Goal: Task Accomplishment & Management: Complete application form

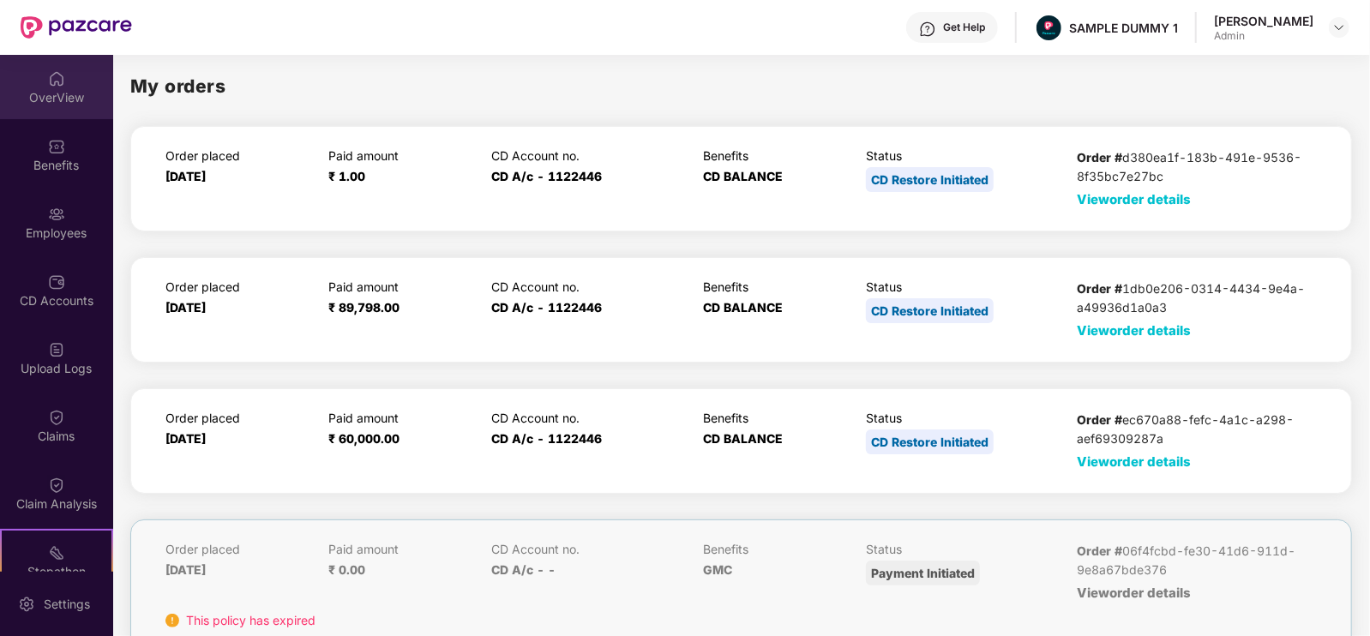
click at [94, 89] on div "OverView" at bounding box center [56, 97] width 113 height 17
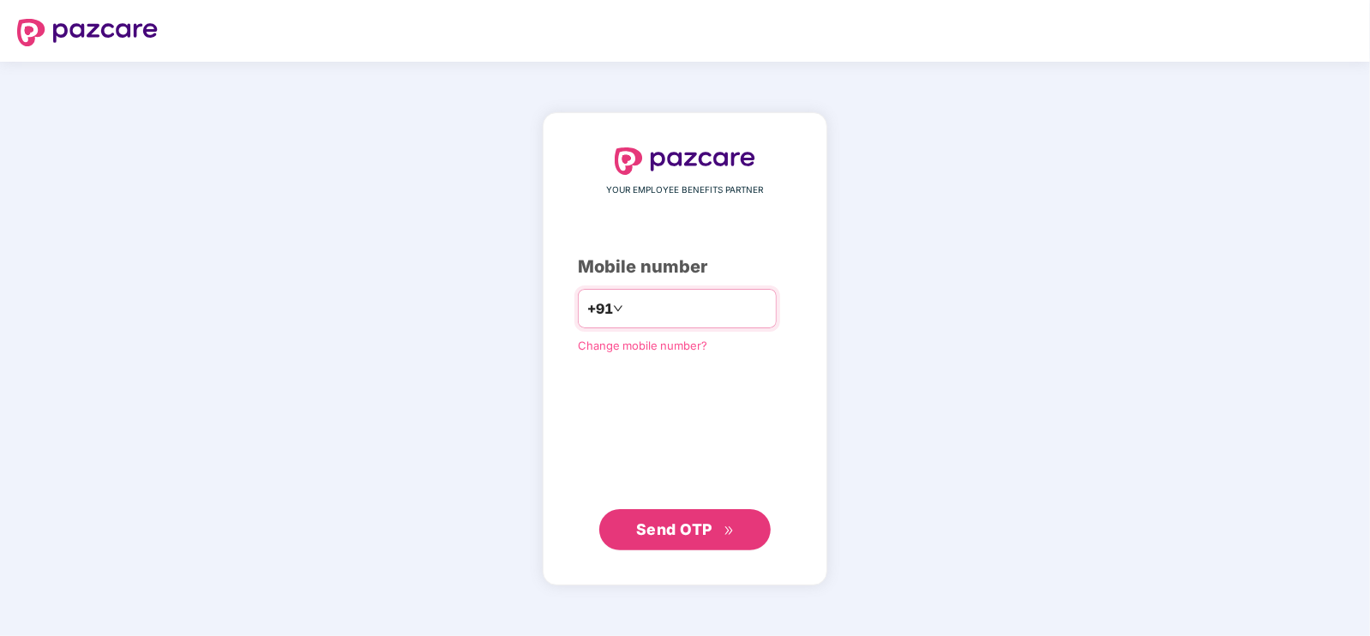
type input "**********"
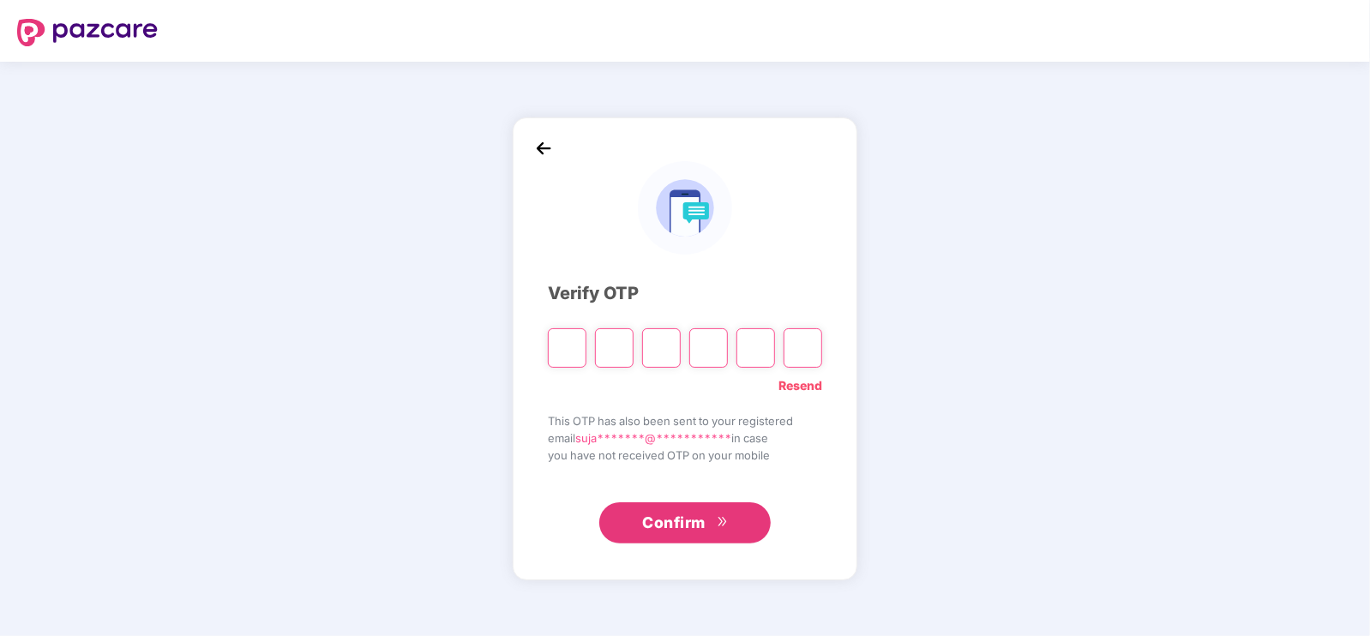
type input "*"
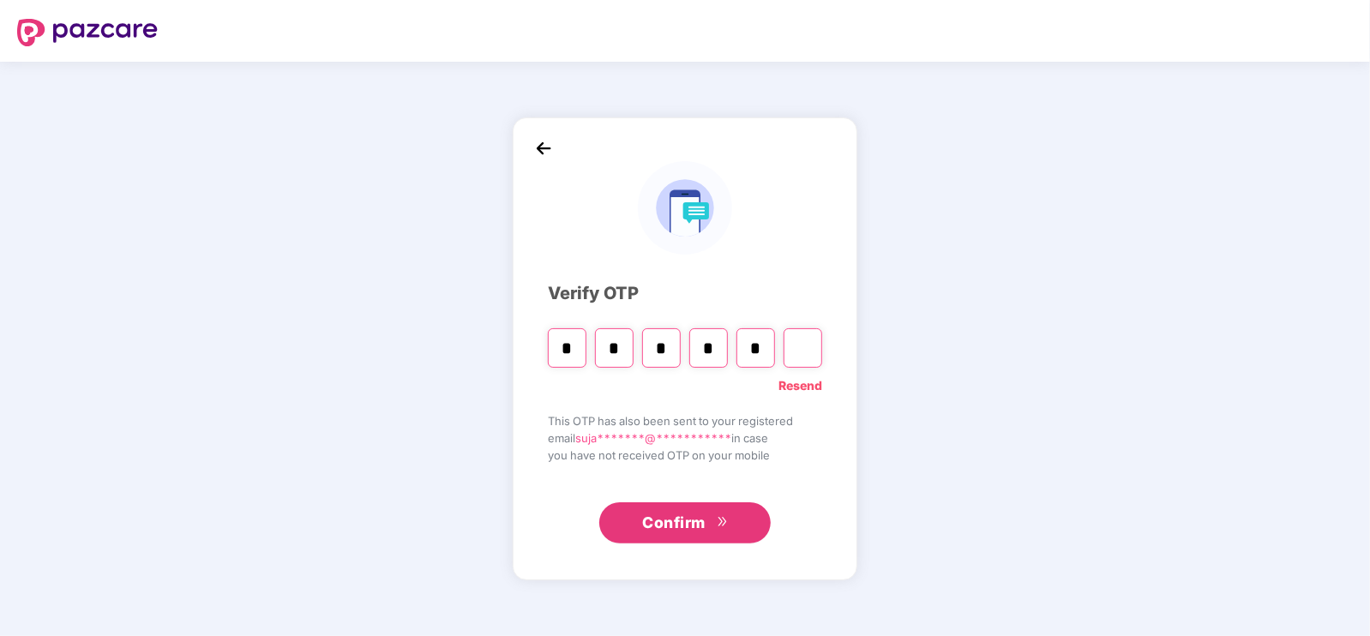
type input "*"
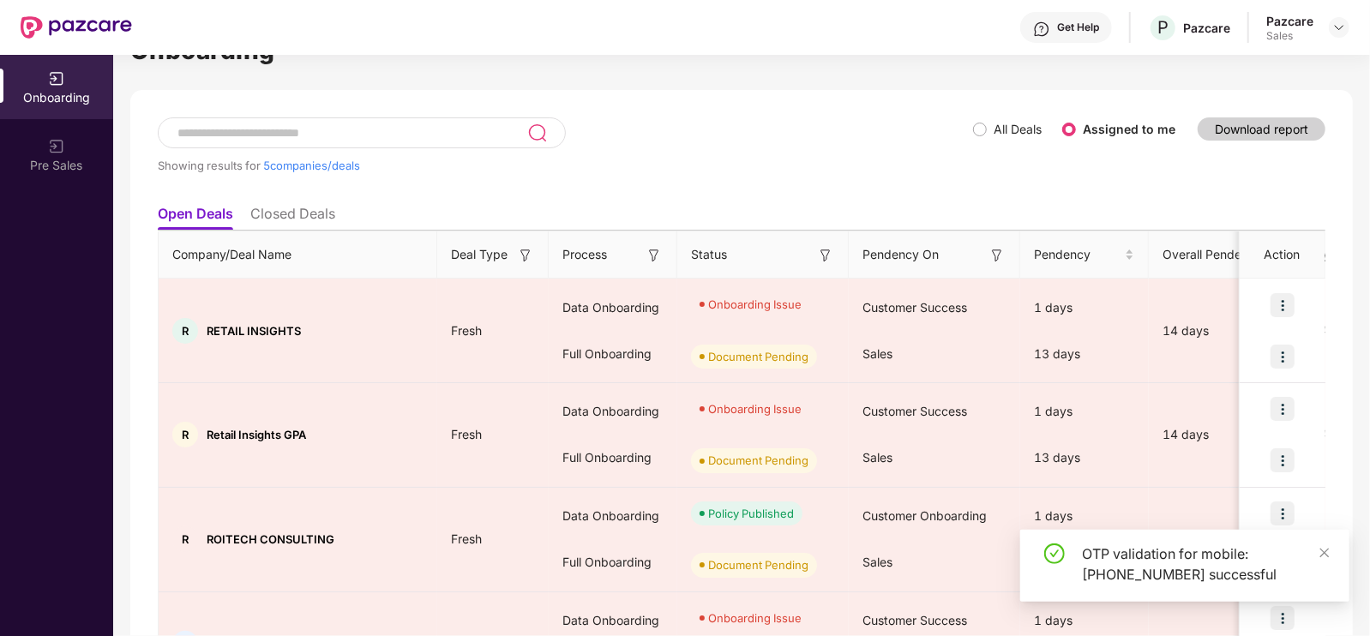
scroll to position [111, 0]
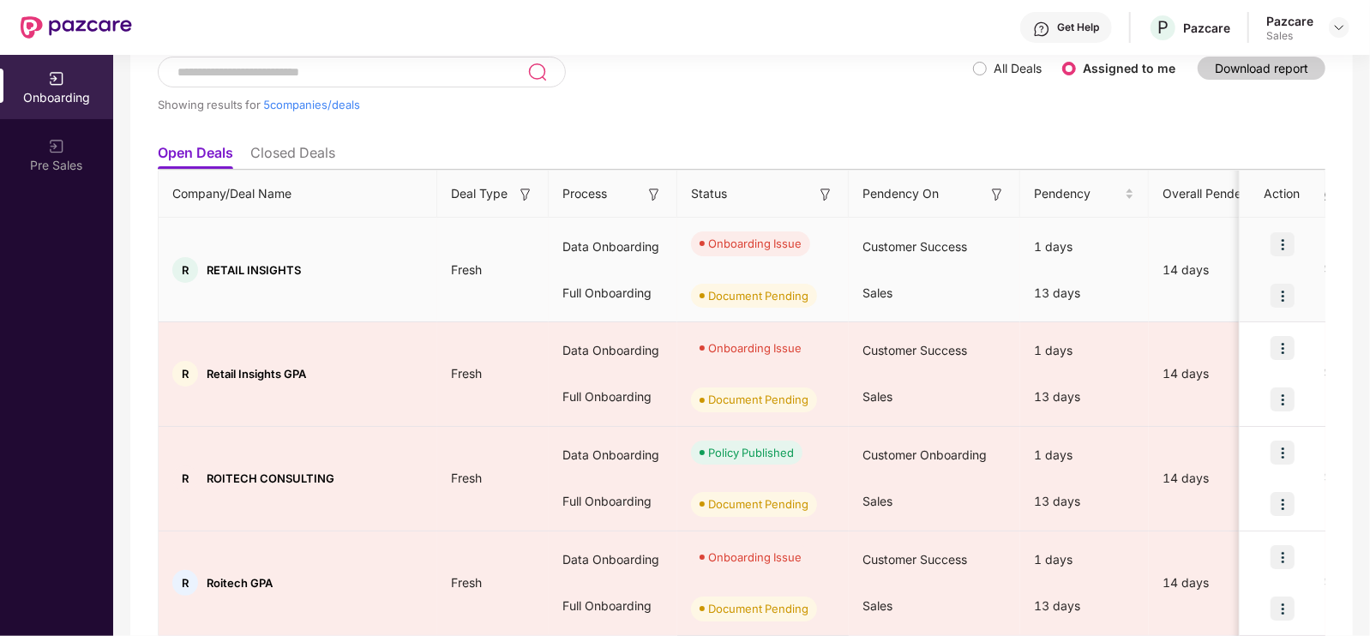
click at [1286, 238] on img at bounding box center [1283, 244] width 24 height 24
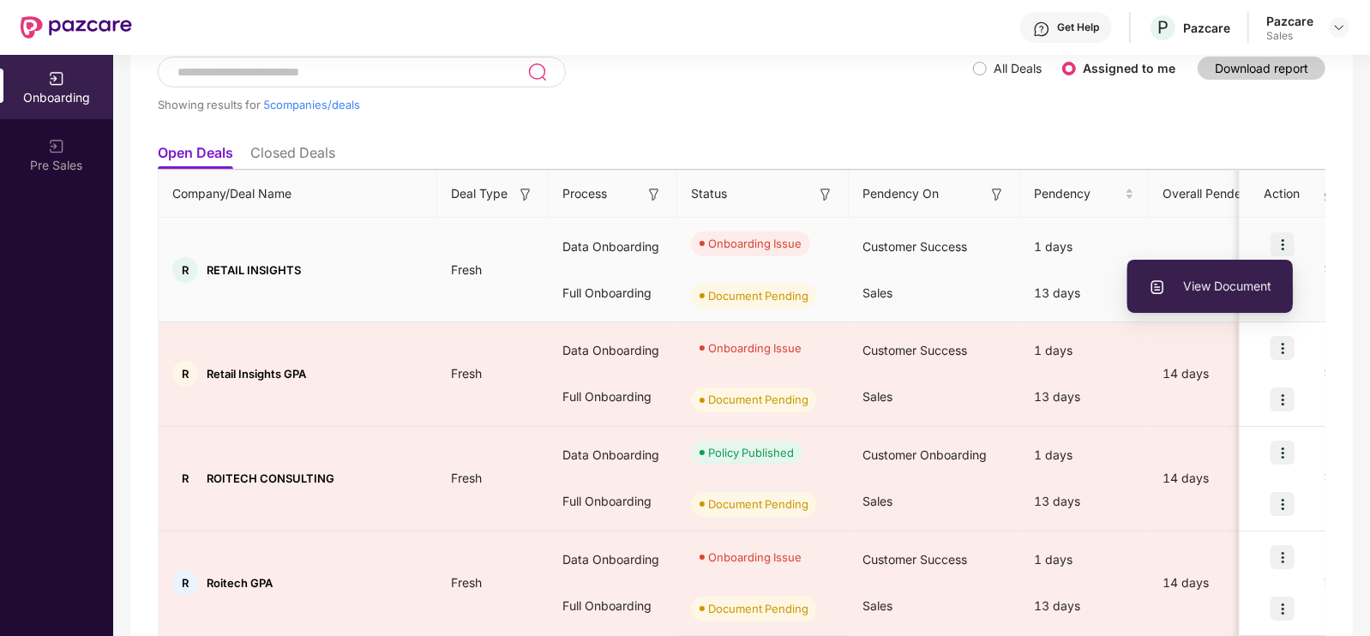
click at [1250, 273] on li "View Document" at bounding box center [1211, 286] width 166 height 36
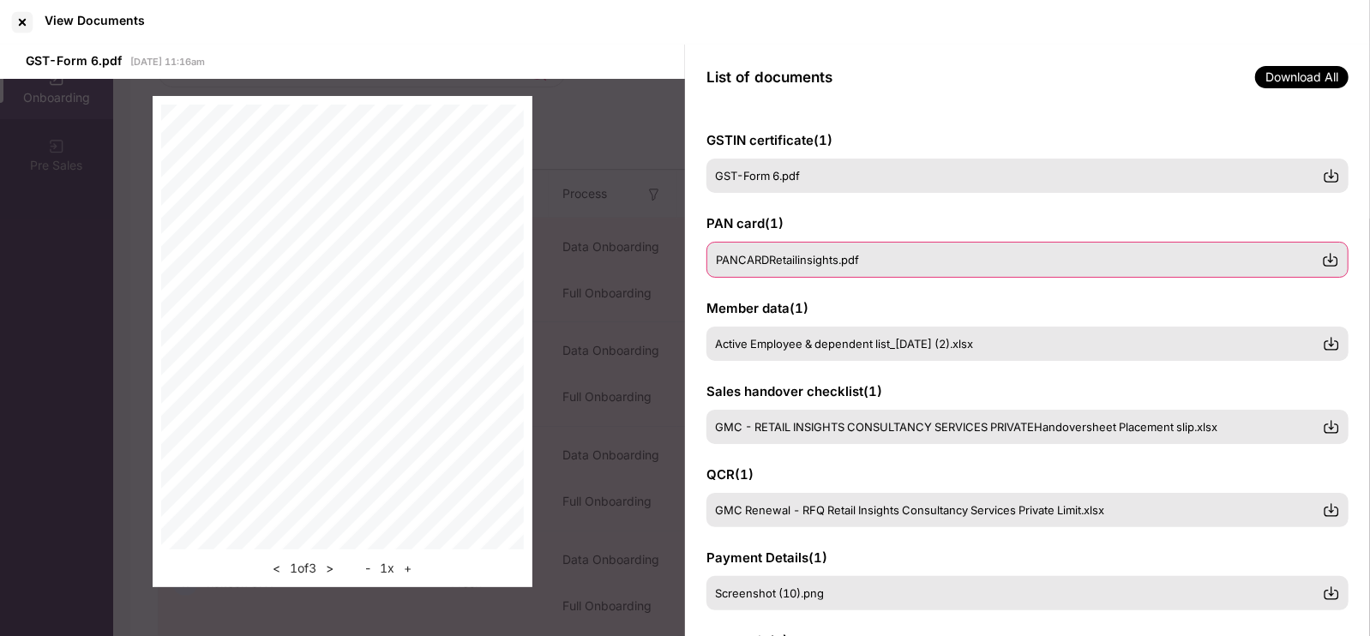
click at [1050, 262] on div "PANCARDRetailinsights.pdf" at bounding box center [1019, 260] width 606 height 14
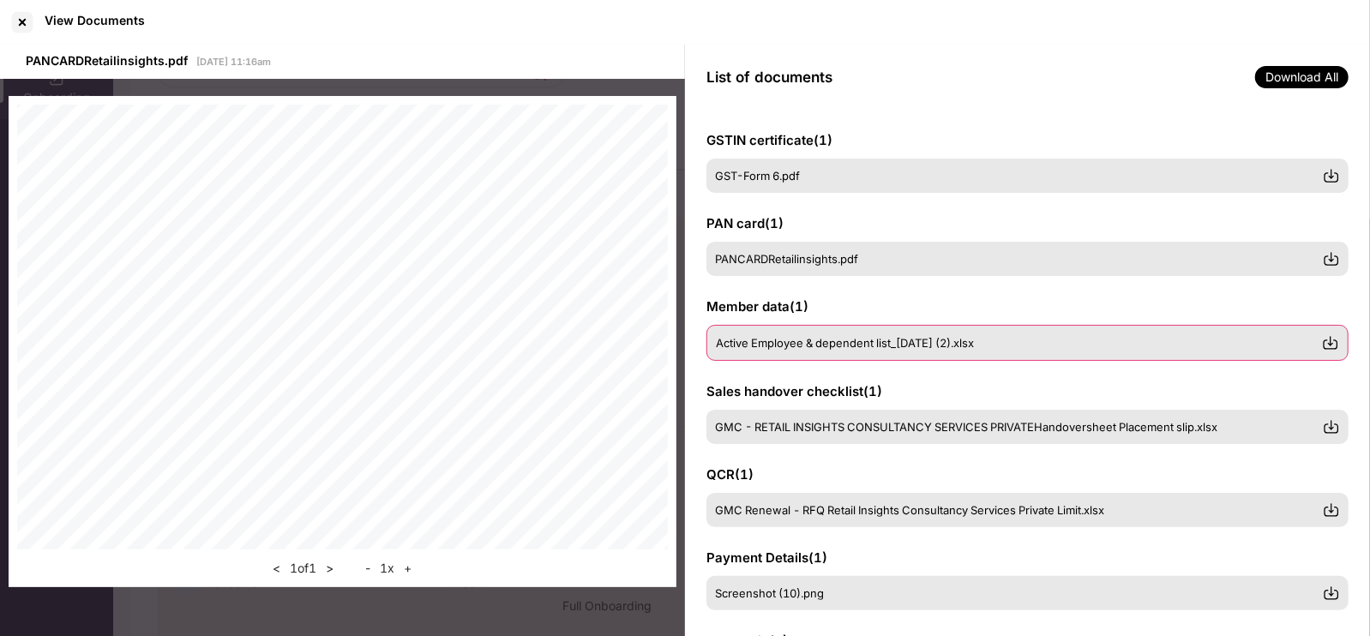
scroll to position [0, 0]
click at [818, 137] on span "GSTIN certificate ( 1 )" at bounding box center [770, 140] width 126 height 16
click at [15, 15] on div at bounding box center [22, 22] width 27 height 27
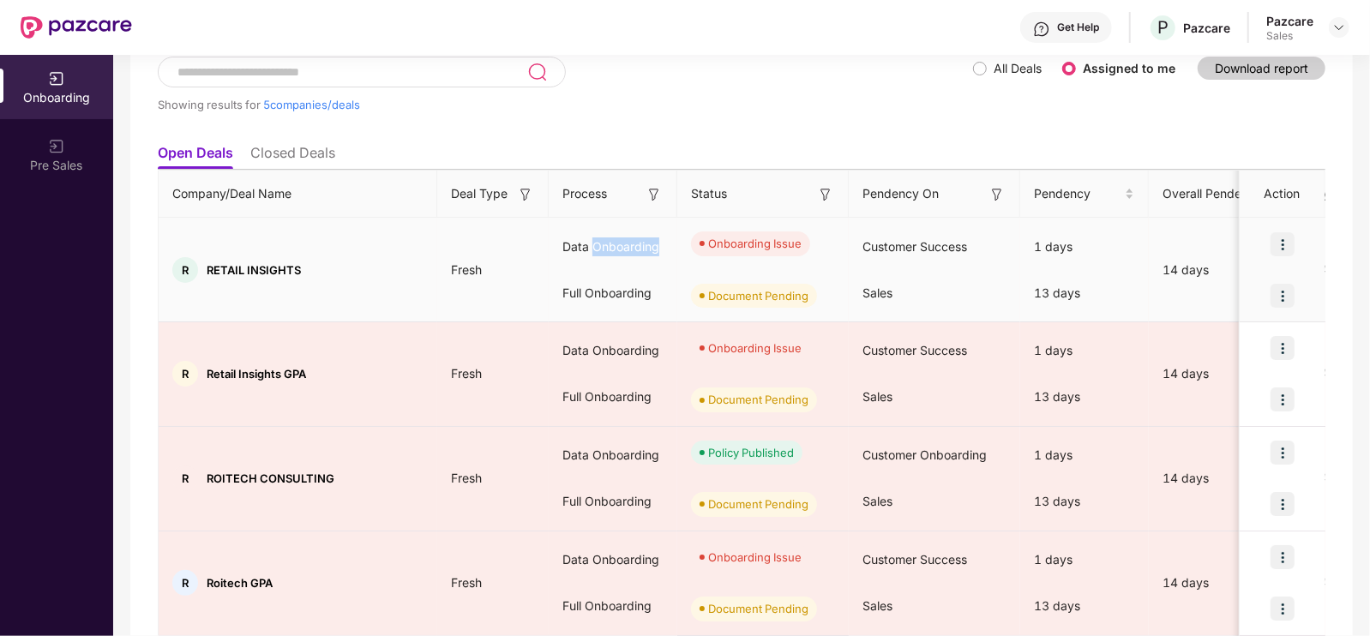
drag, startPoint x: 596, startPoint y: 220, endPoint x: 669, endPoint y: 221, distance: 72.9
click at [669, 221] on td "Data Onboarding Full Onboarding" at bounding box center [613, 270] width 129 height 105
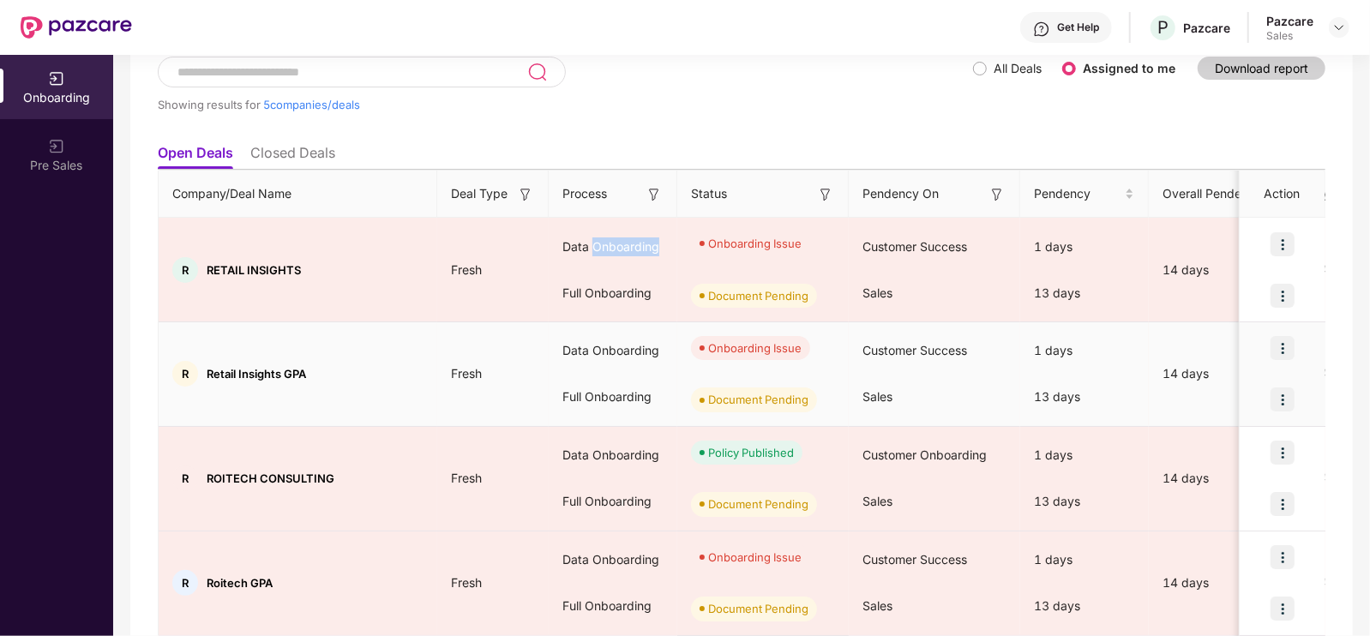
click at [1289, 352] on img at bounding box center [1283, 348] width 24 height 24
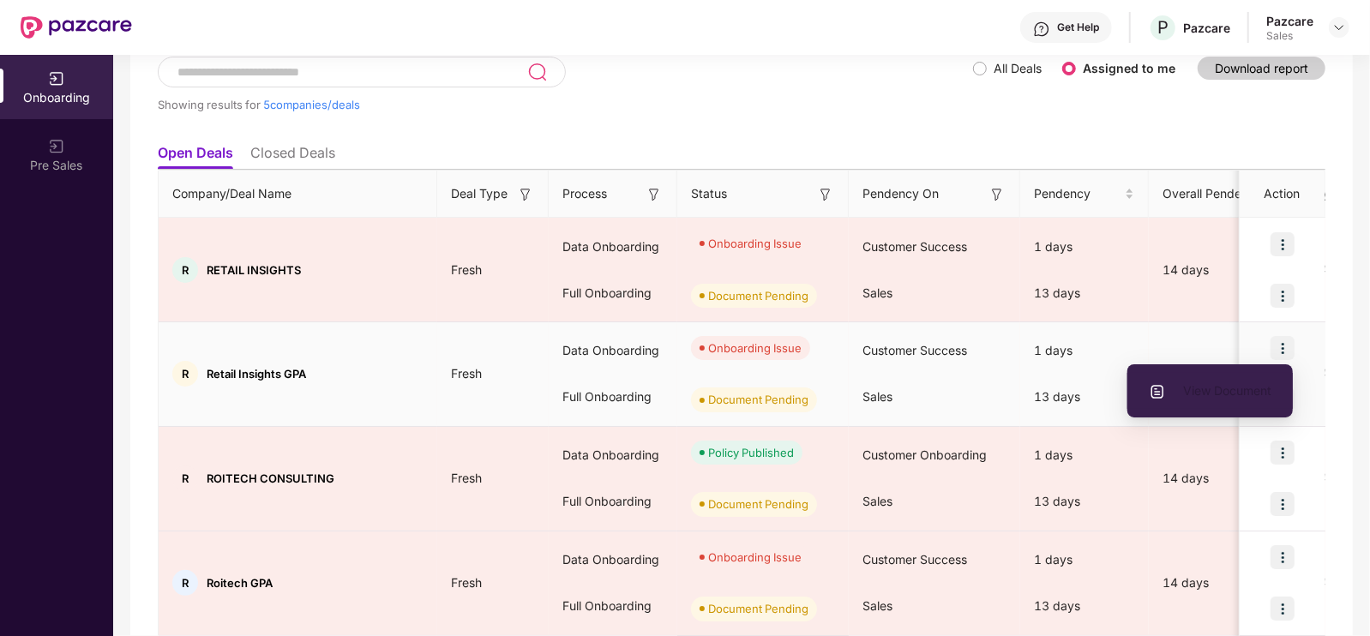
click at [1179, 380] on li "View Document" at bounding box center [1211, 391] width 166 height 36
click at [1186, 386] on span "View Document" at bounding box center [1210, 391] width 123 height 19
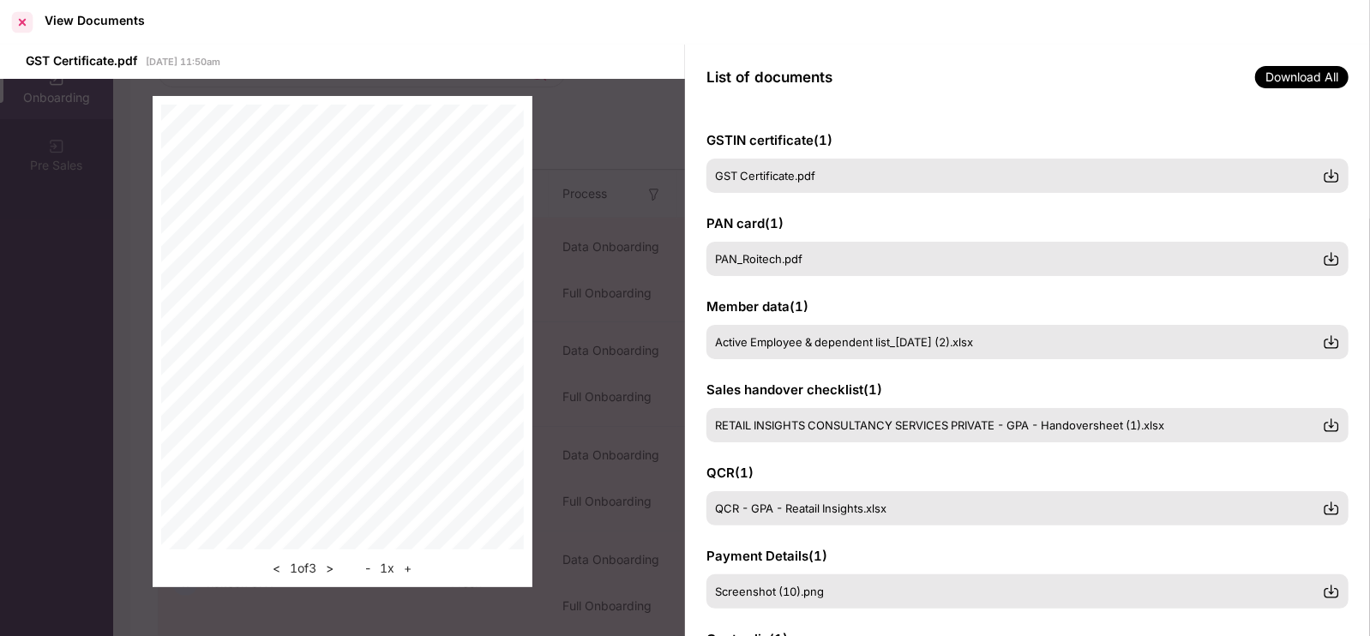
click at [15, 29] on div at bounding box center [22, 22] width 27 height 27
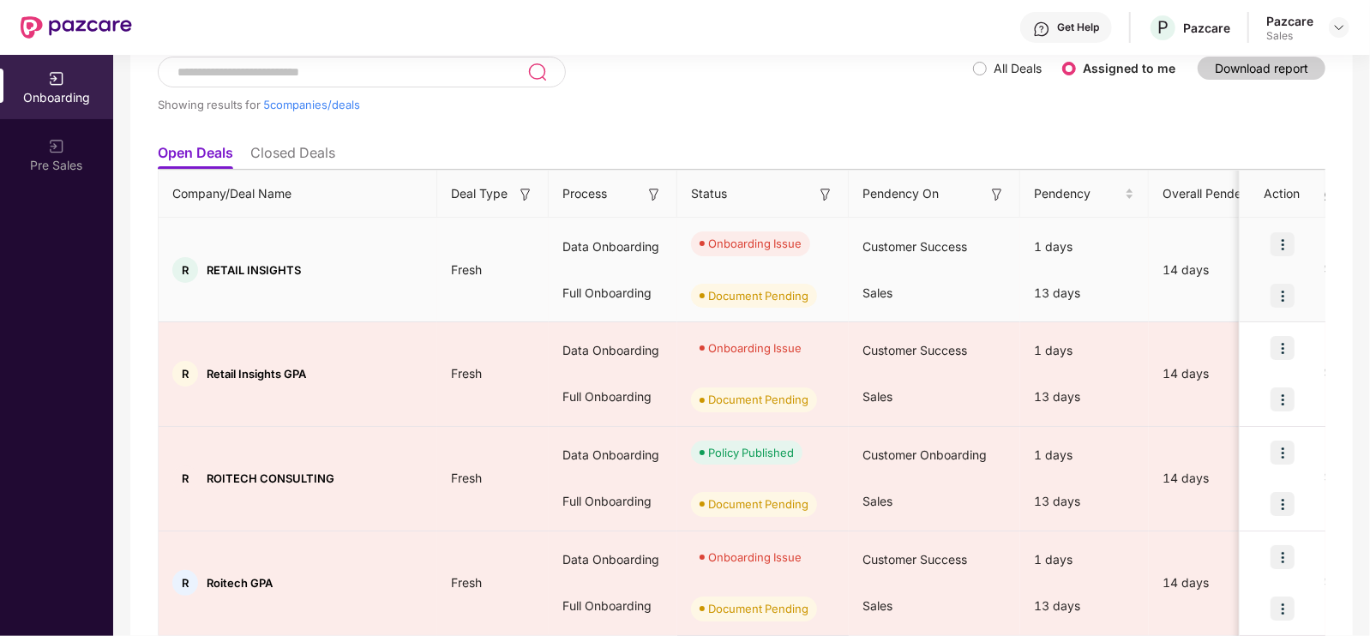
click at [1291, 247] on img at bounding box center [1283, 244] width 24 height 24
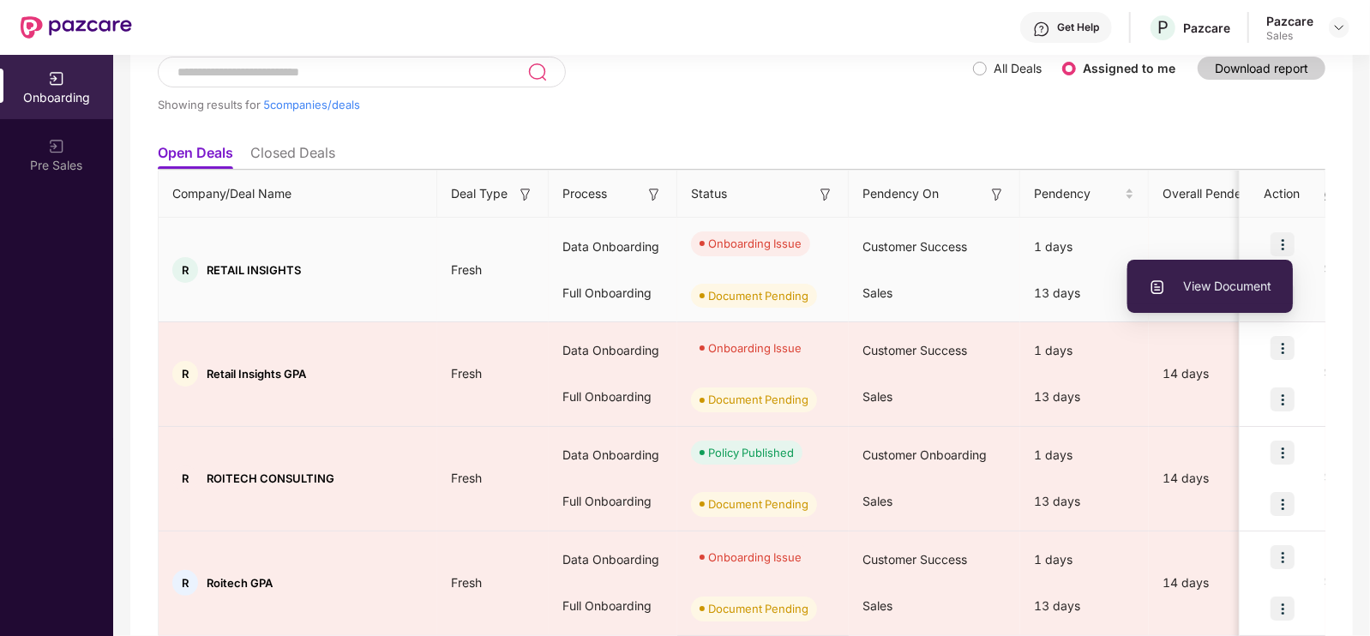
click at [1218, 272] on li "View Document" at bounding box center [1211, 286] width 166 height 36
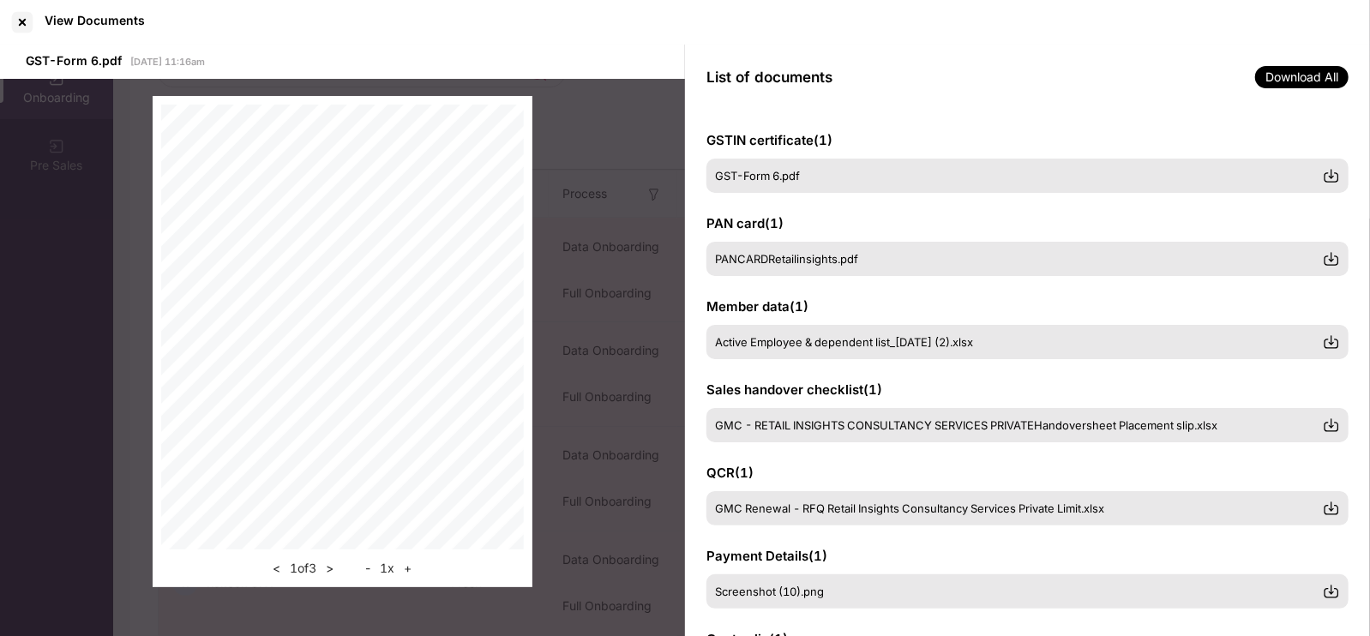
scroll to position [346, 0]
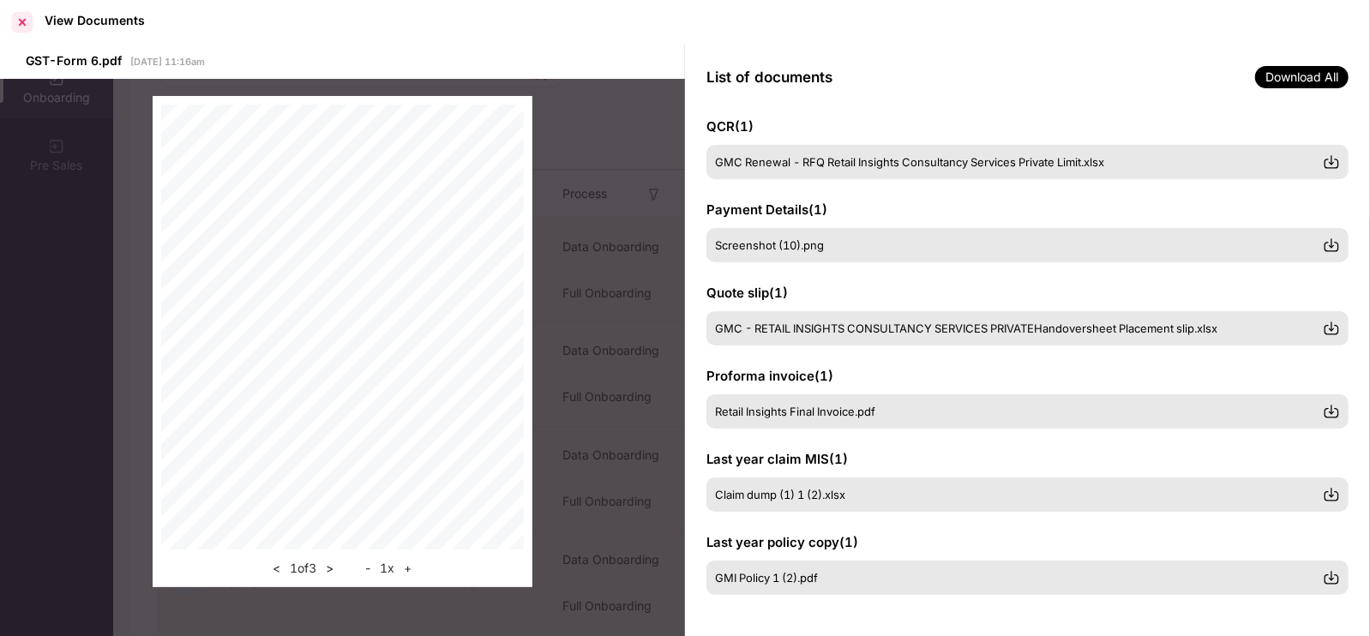
click at [21, 22] on div at bounding box center [22, 22] width 27 height 27
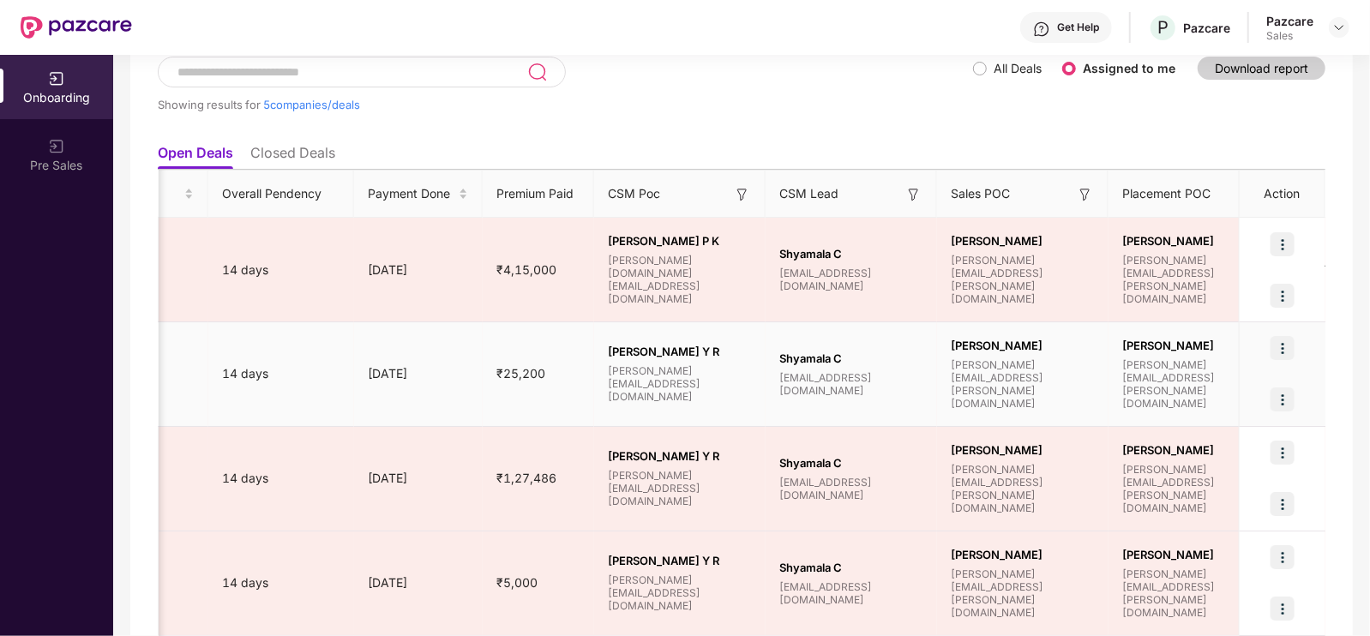
scroll to position [0, 1340]
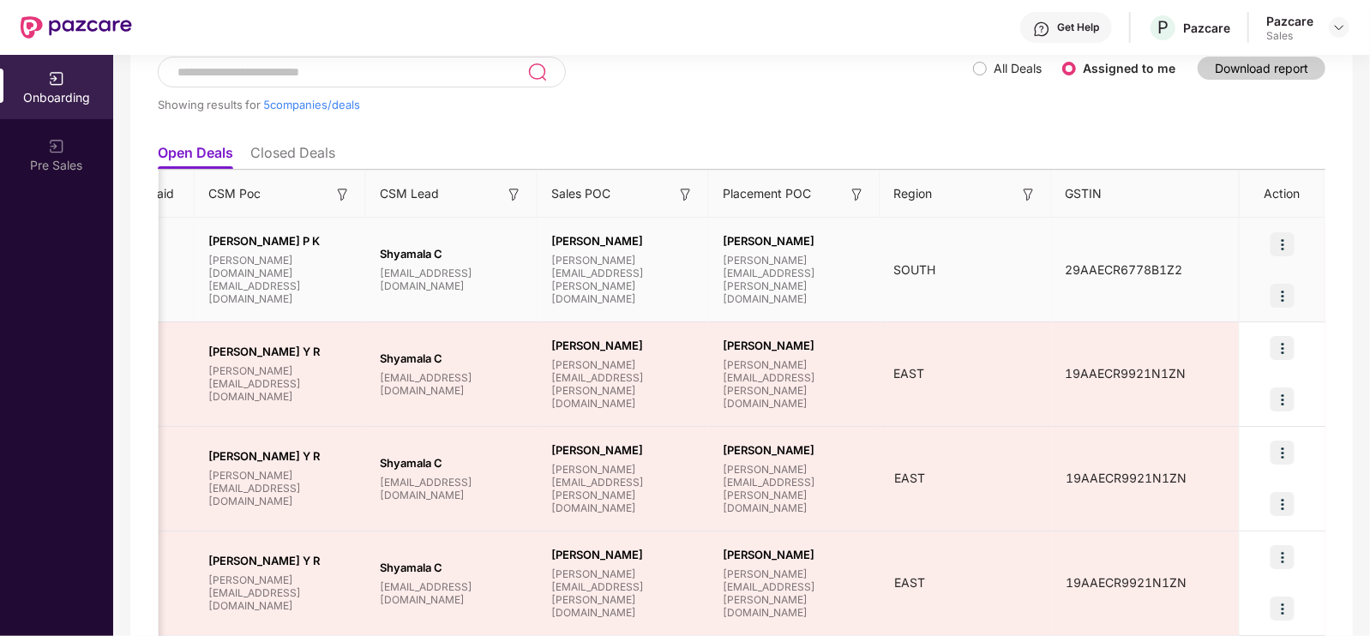
click at [1274, 249] on img at bounding box center [1283, 244] width 24 height 24
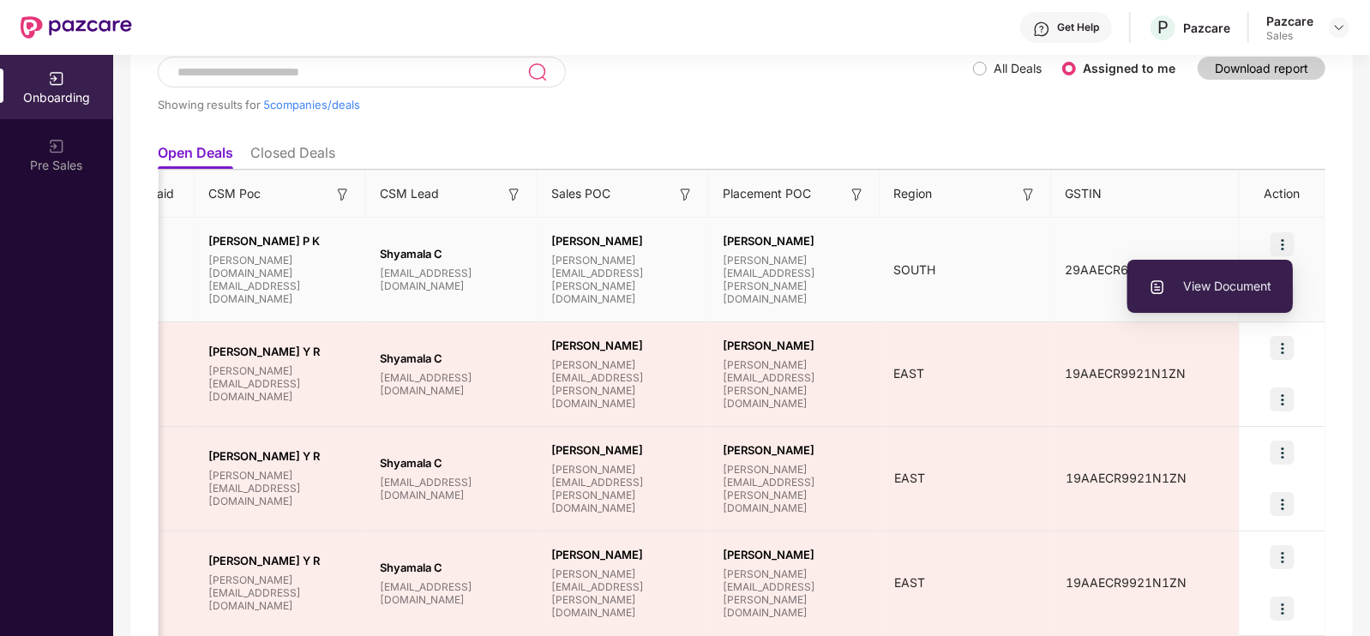
click at [1245, 291] on span "View Document" at bounding box center [1210, 286] width 123 height 19
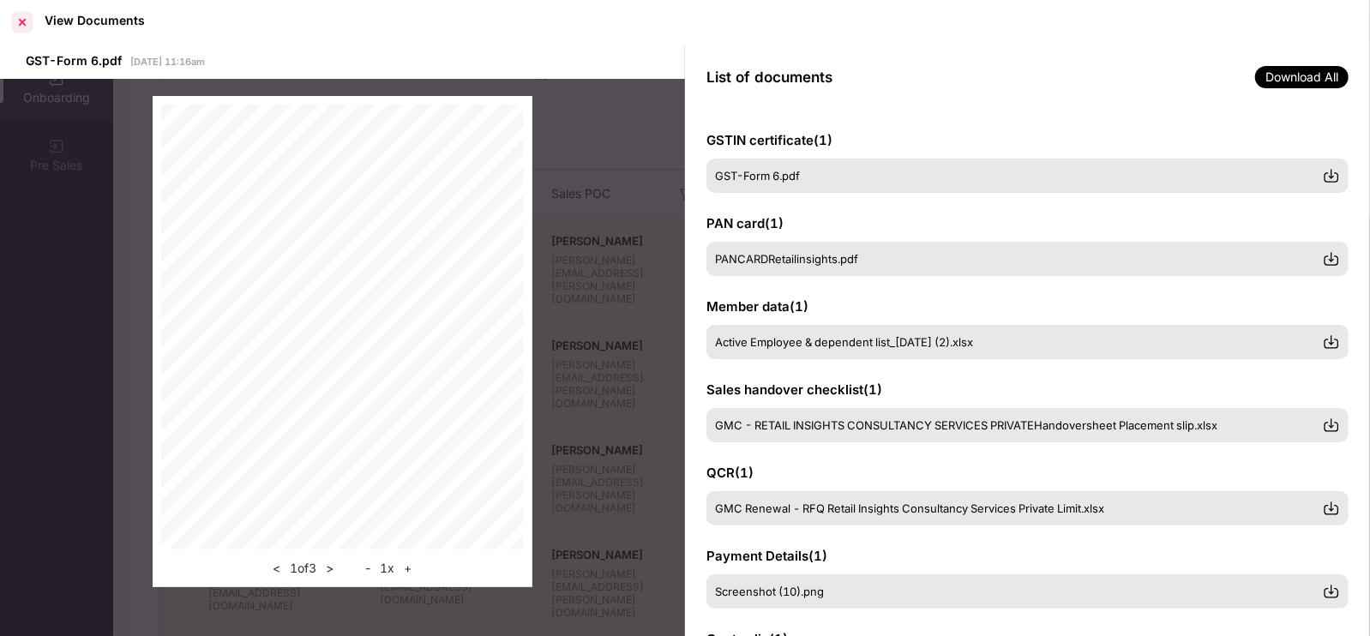
click at [25, 15] on div at bounding box center [22, 22] width 27 height 27
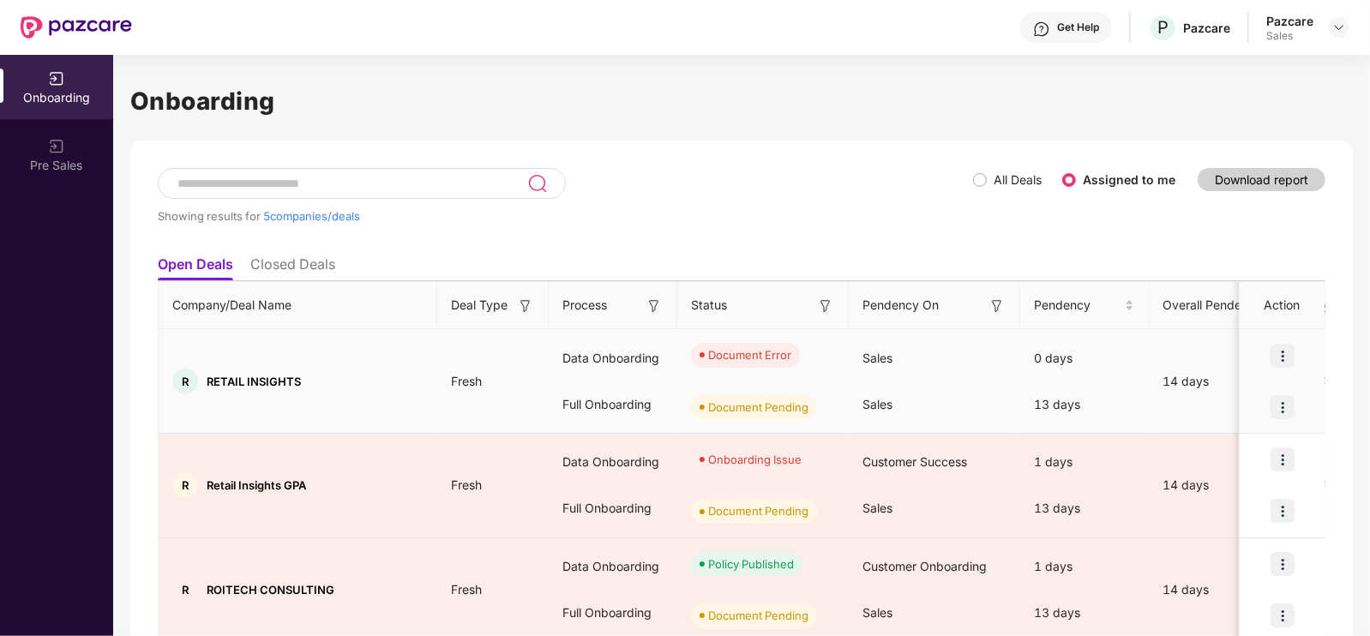
click at [1292, 358] on img at bounding box center [1283, 356] width 24 height 24
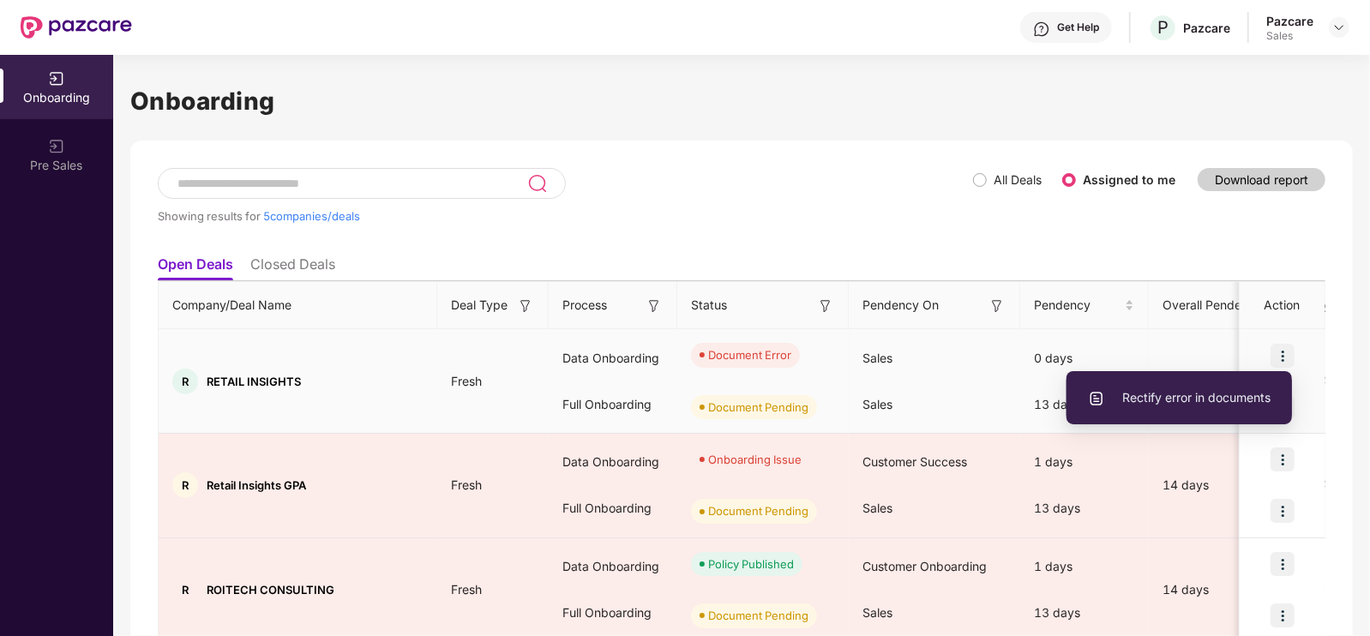
click at [1187, 398] on span "Rectify error in documents" at bounding box center [1179, 397] width 183 height 19
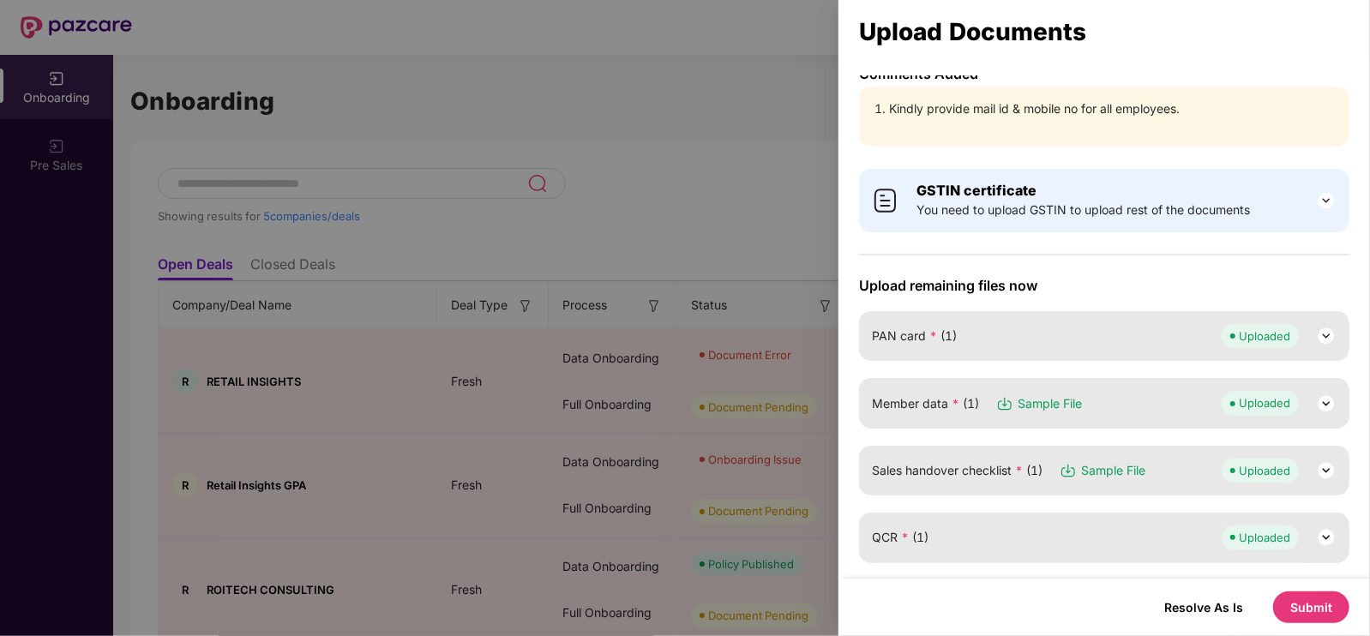
scroll to position [102, 0]
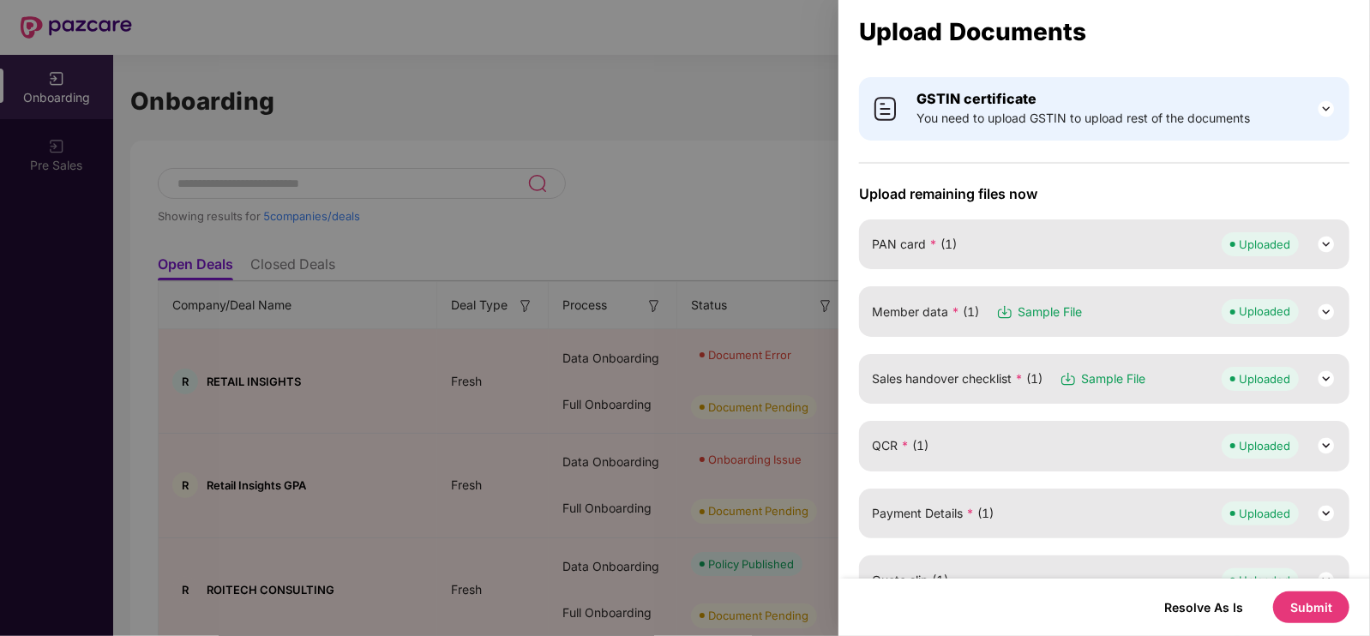
click at [1316, 311] on img at bounding box center [1326, 312] width 21 height 21
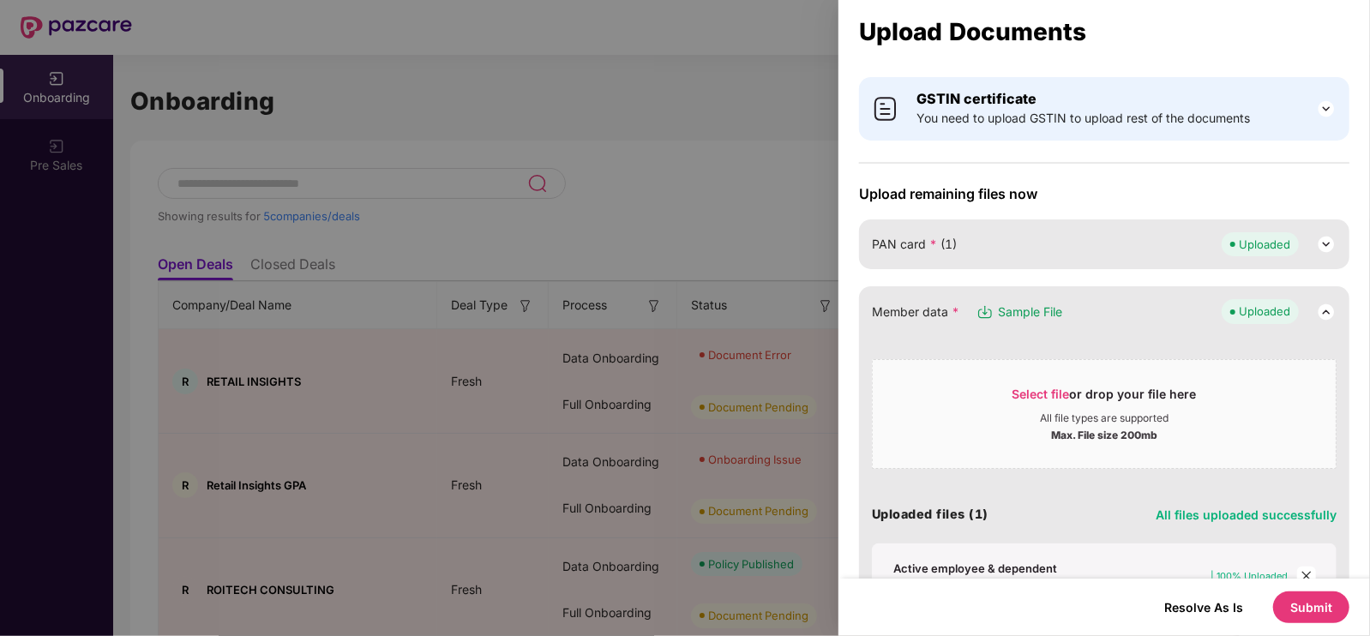
scroll to position [218, 0]
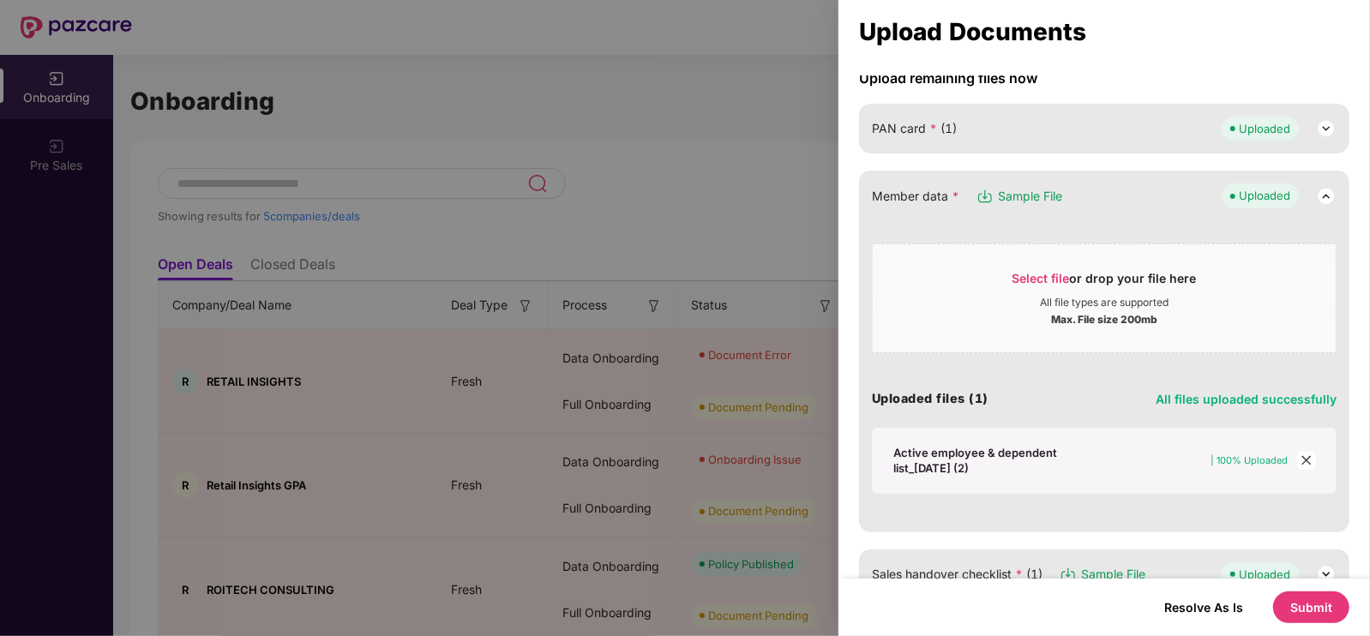
click at [1309, 461] on icon "close" at bounding box center [1307, 461] width 12 height 12
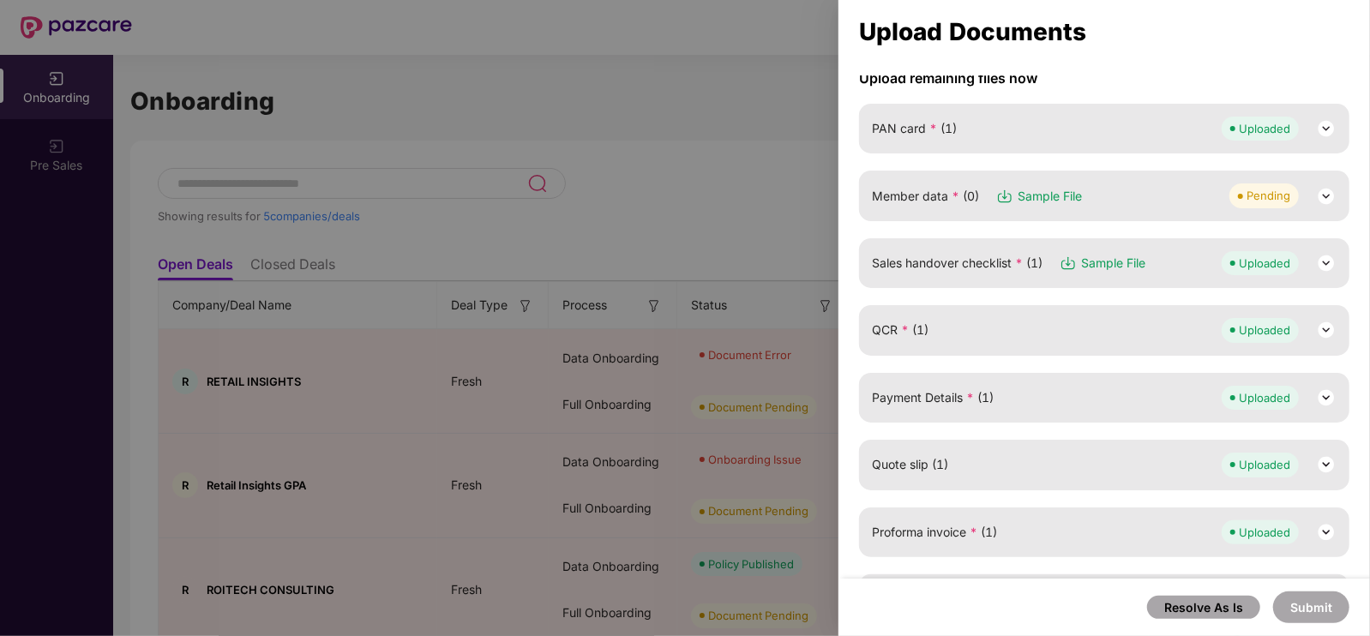
click at [1277, 197] on div "Pending" at bounding box center [1269, 195] width 44 height 17
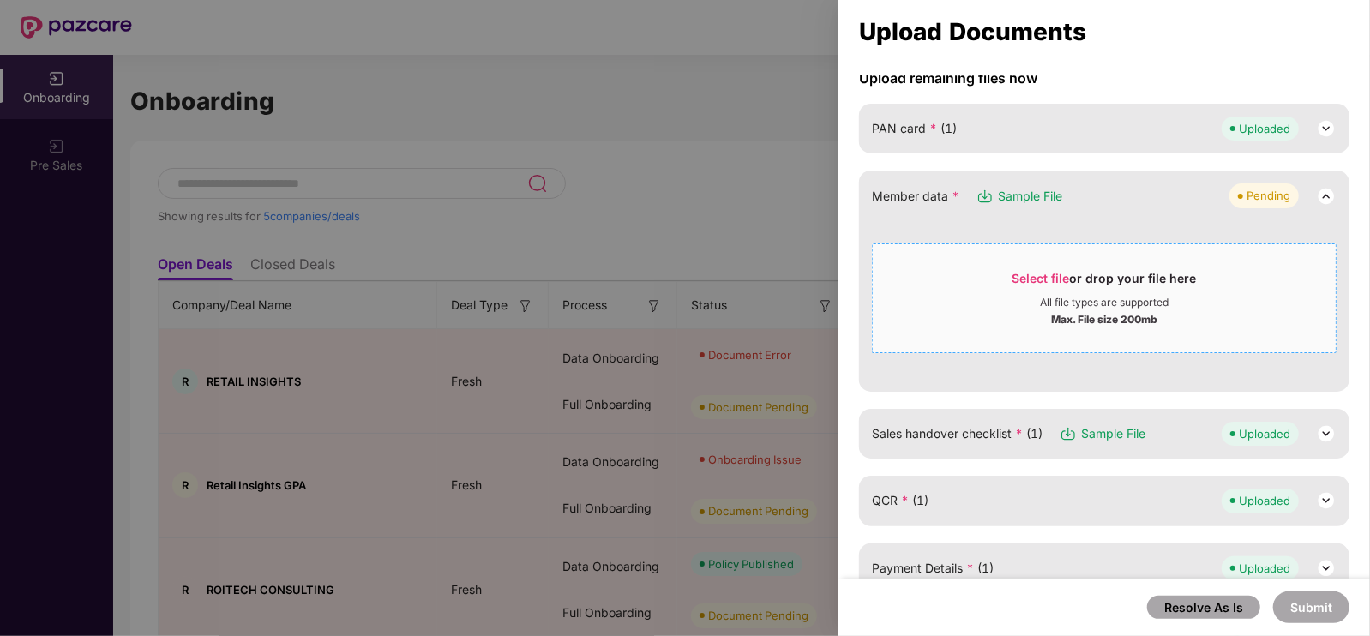
click at [1099, 315] on div "Max. File size 200mb" at bounding box center [1104, 318] width 106 height 17
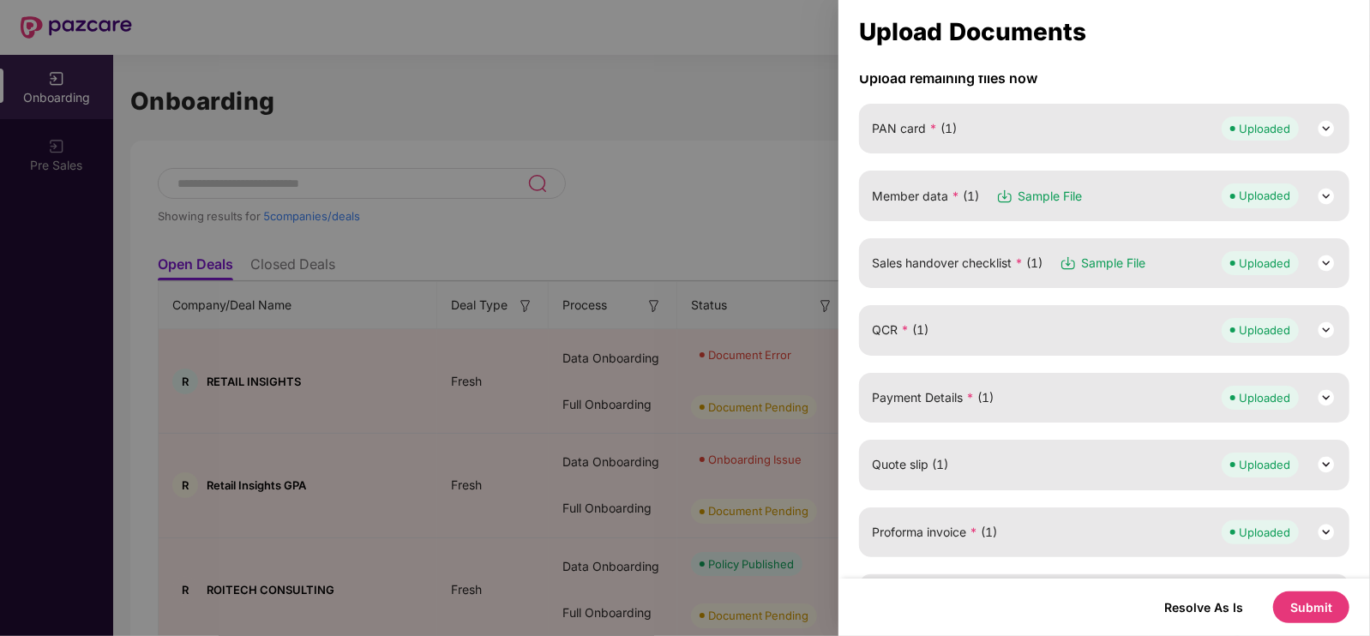
click at [1298, 617] on button "Submit" at bounding box center [1312, 608] width 76 height 32
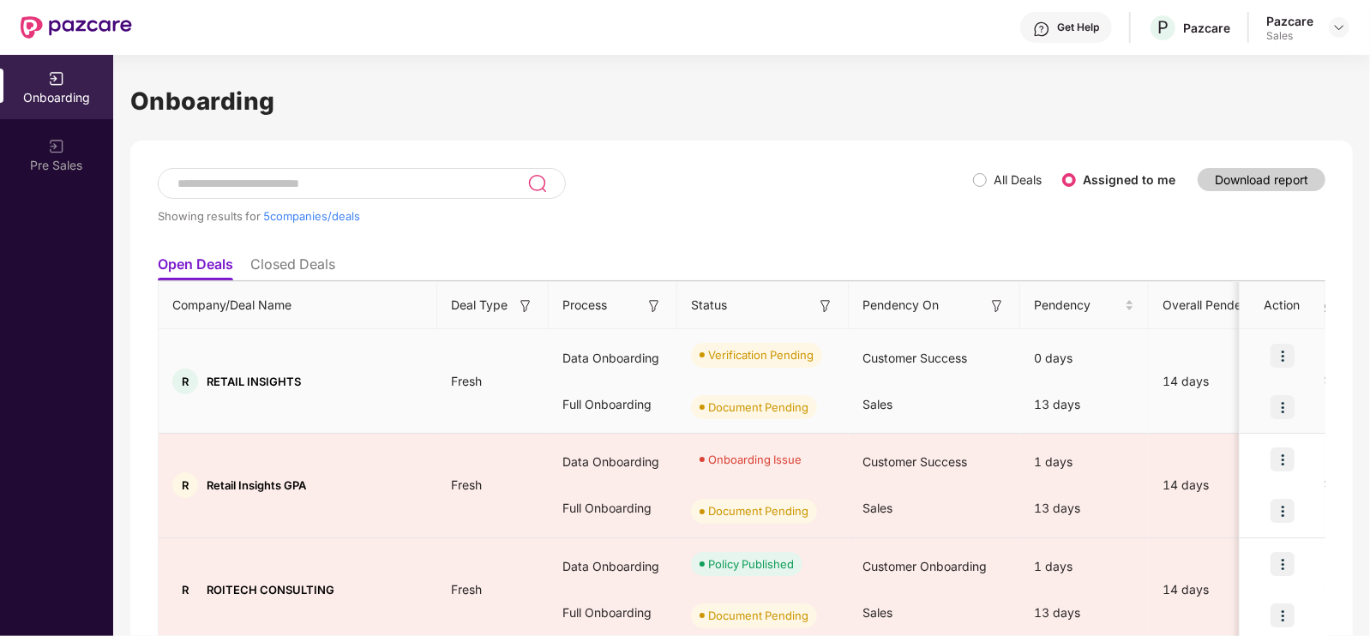
click at [1280, 363] on img at bounding box center [1283, 356] width 24 height 24
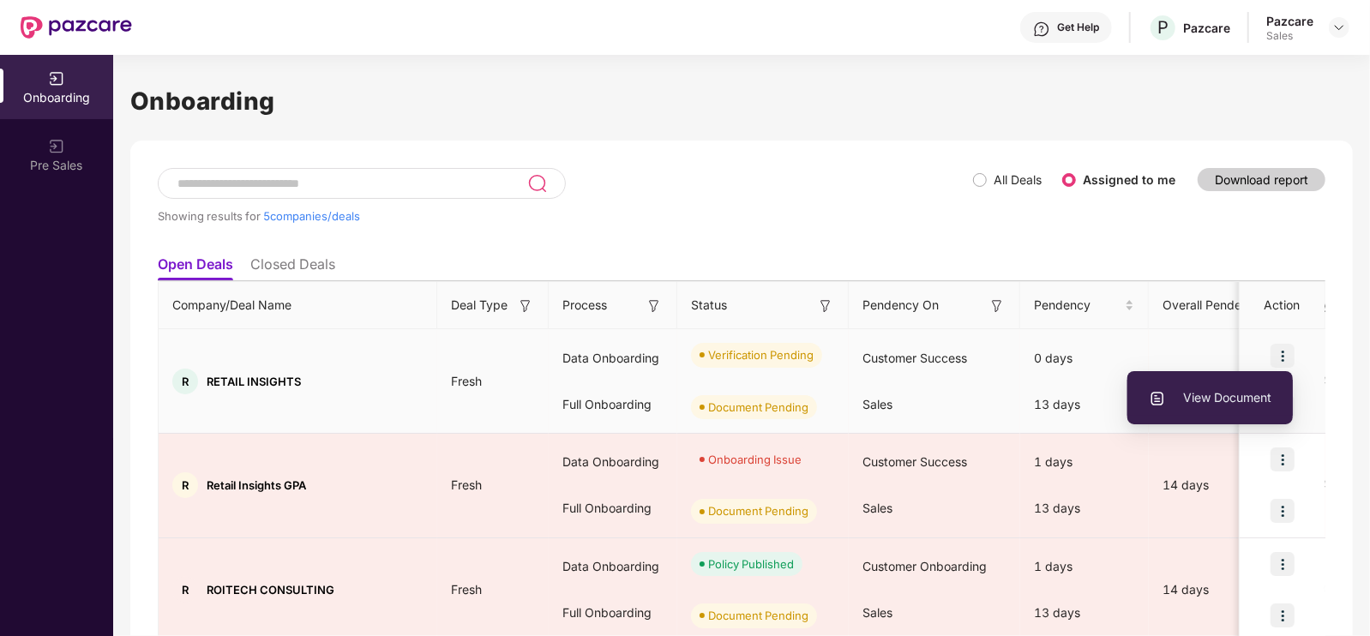
click at [1241, 391] on span "View Document" at bounding box center [1210, 397] width 123 height 19
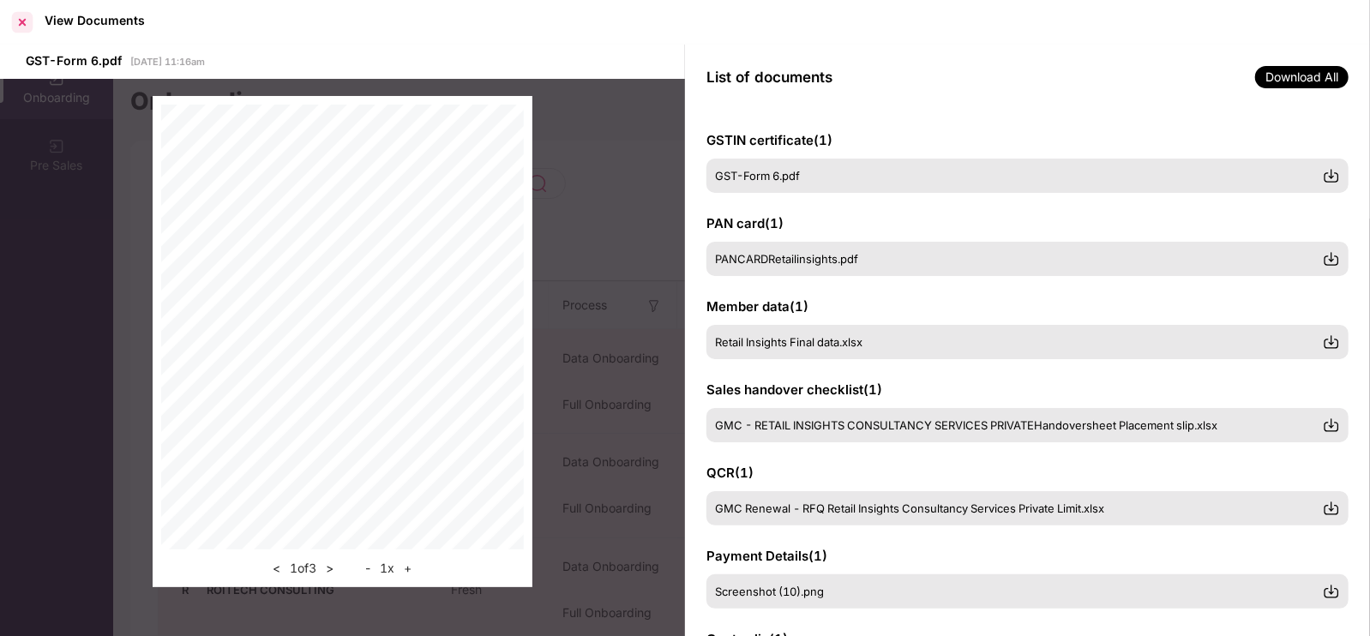
click at [23, 32] on div at bounding box center [22, 22] width 27 height 27
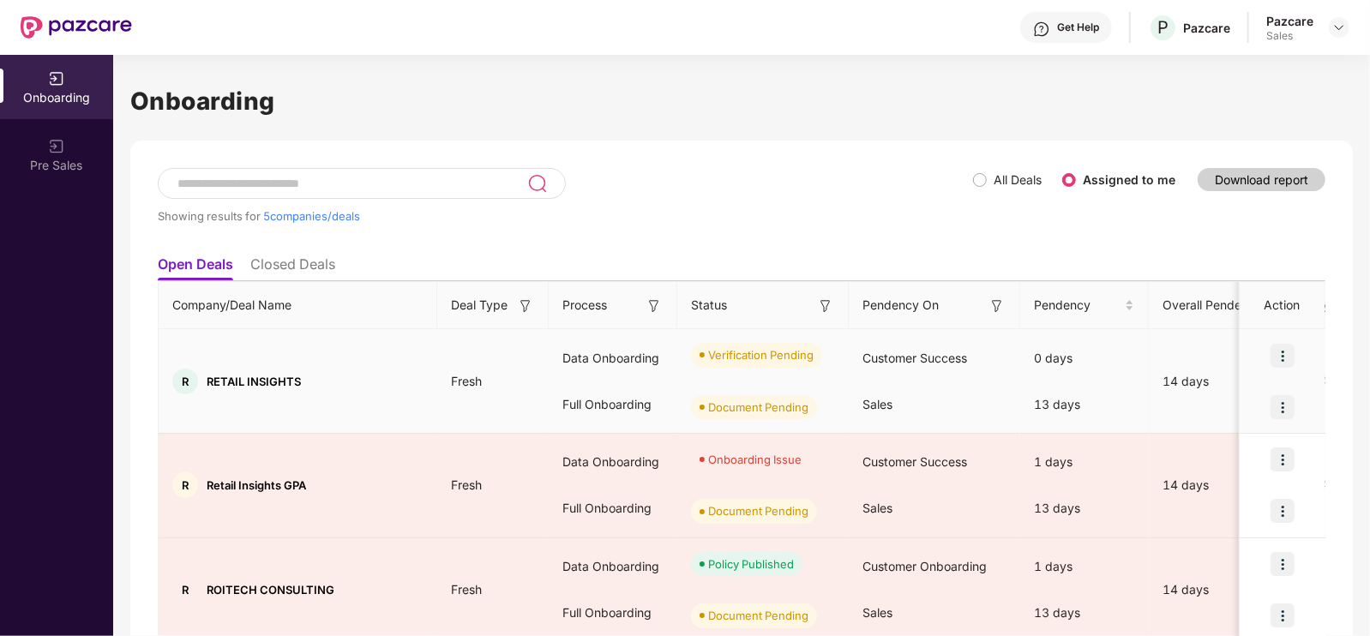
click at [1288, 347] on img at bounding box center [1283, 356] width 24 height 24
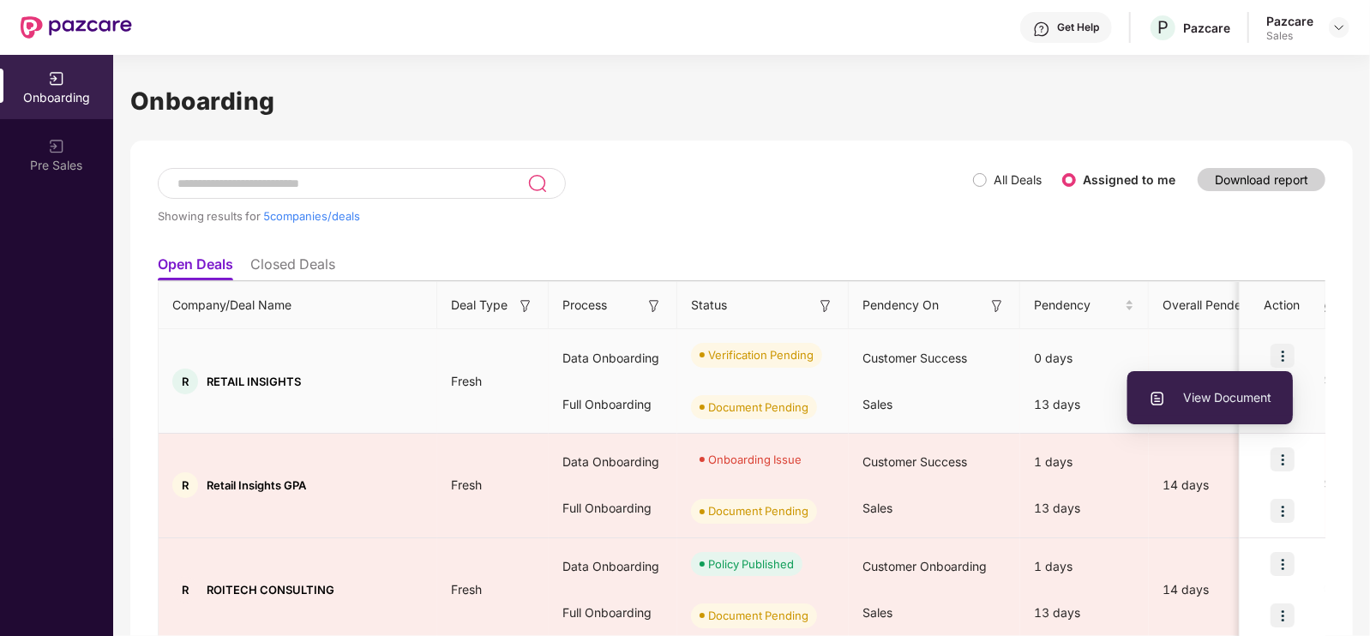
click at [1213, 387] on li "View Document" at bounding box center [1211, 398] width 166 height 36
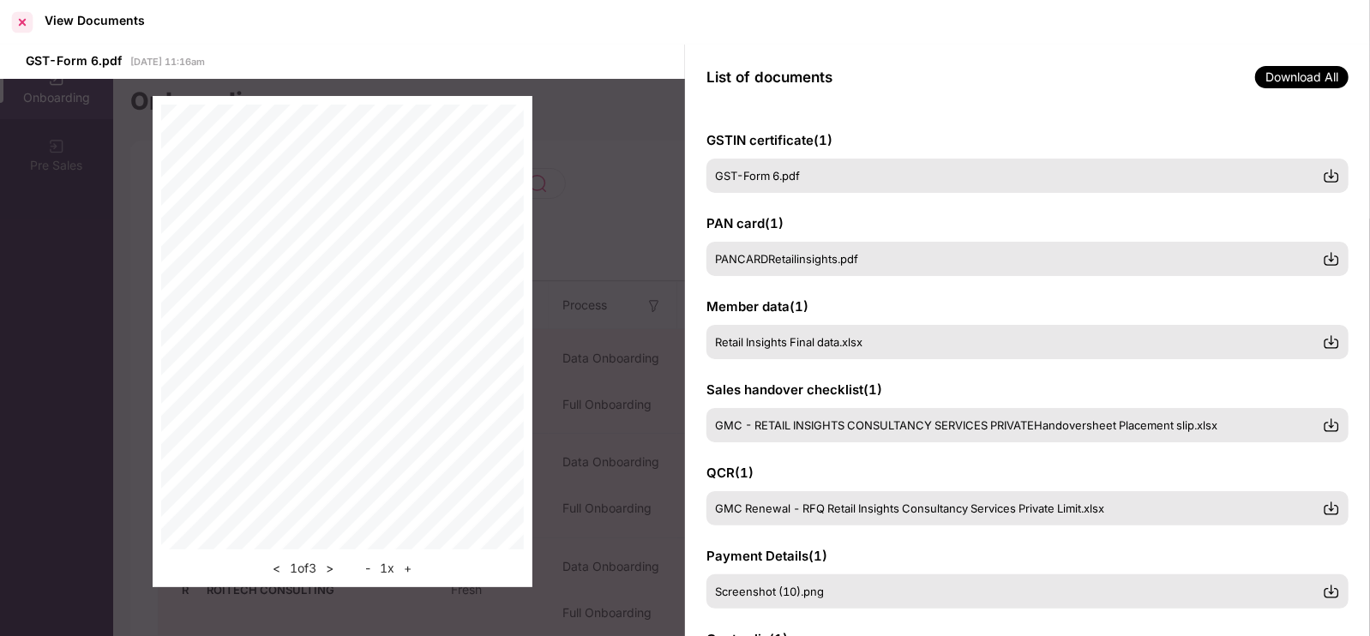
click at [11, 33] on div at bounding box center [22, 22] width 27 height 27
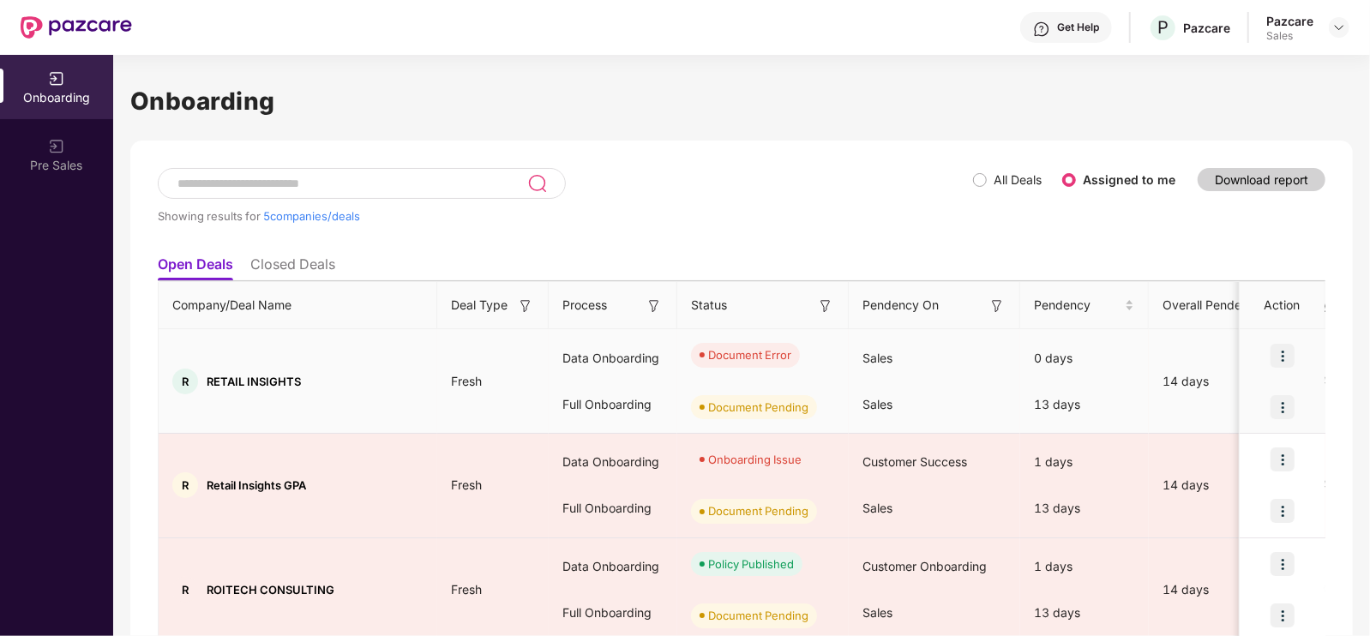
click at [1282, 364] on img at bounding box center [1283, 356] width 24 height 24
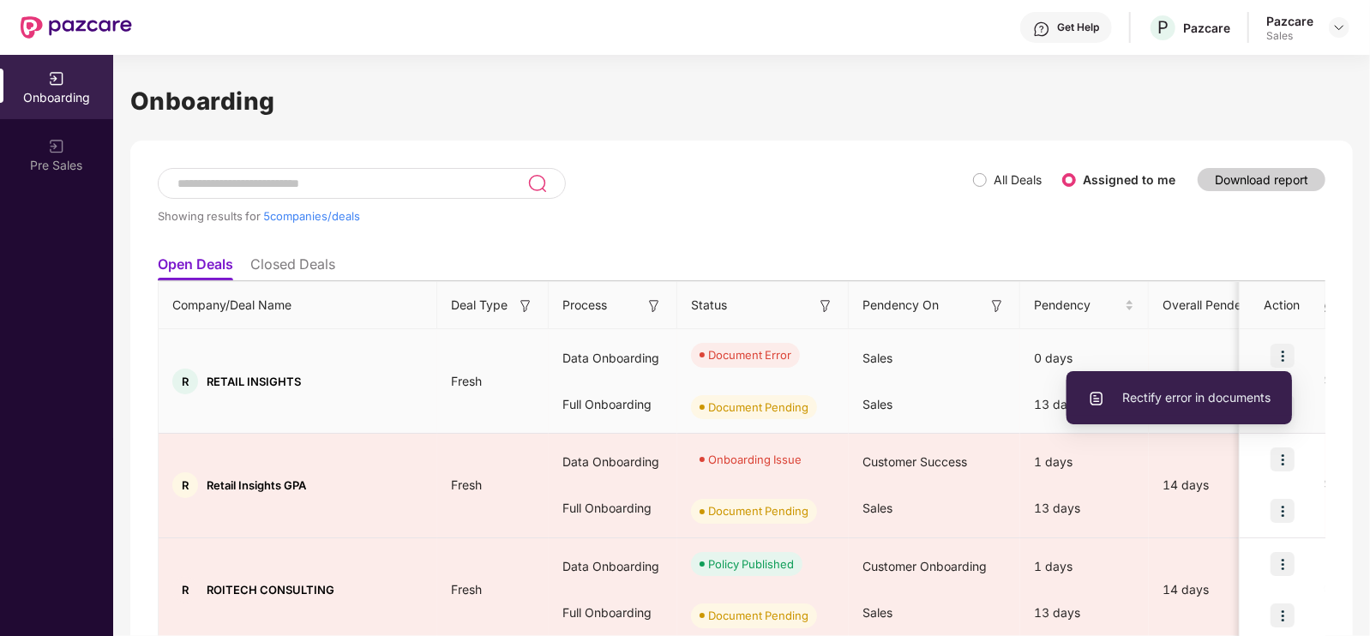
click at [1236, 394] on span "Rectify error in documents" at bounding box center [1179, 397] width 183 height 19
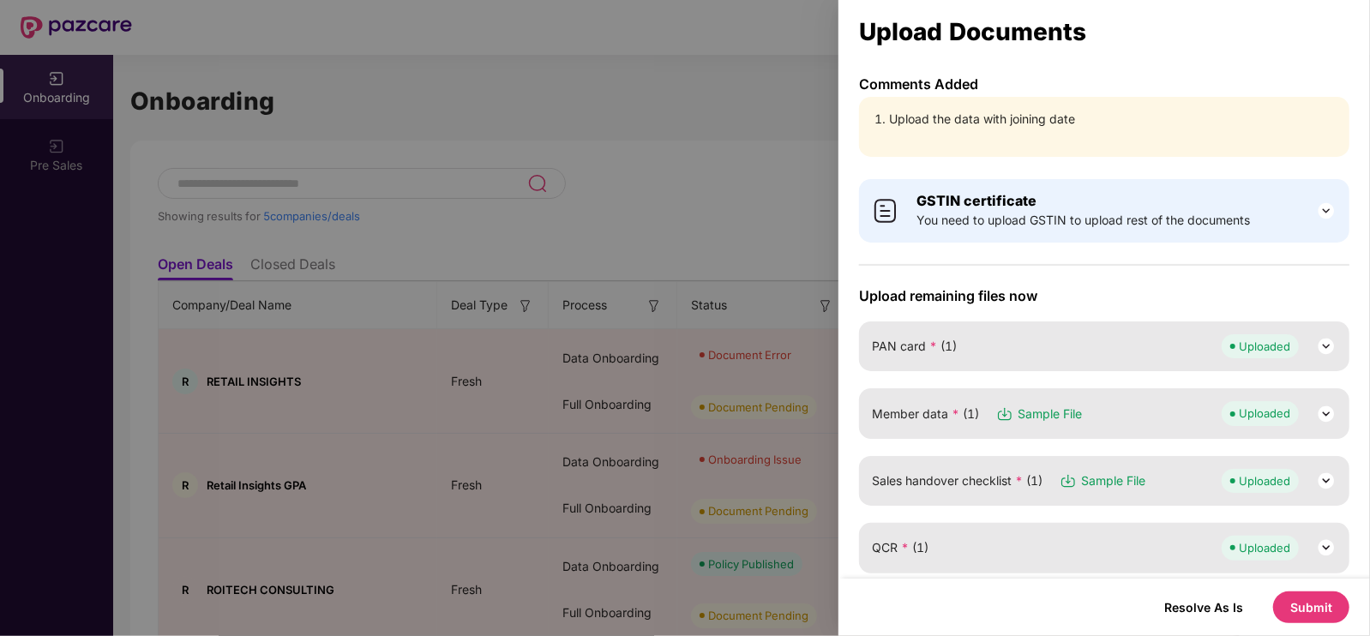
click at [1336, 418] on div "Member data * (1) Sample File Uploaded" at bounding box center [1104, 413] width 491 height 50
click at [1333, 418] on img at bounding box center [1326, 414] width 21 height 21
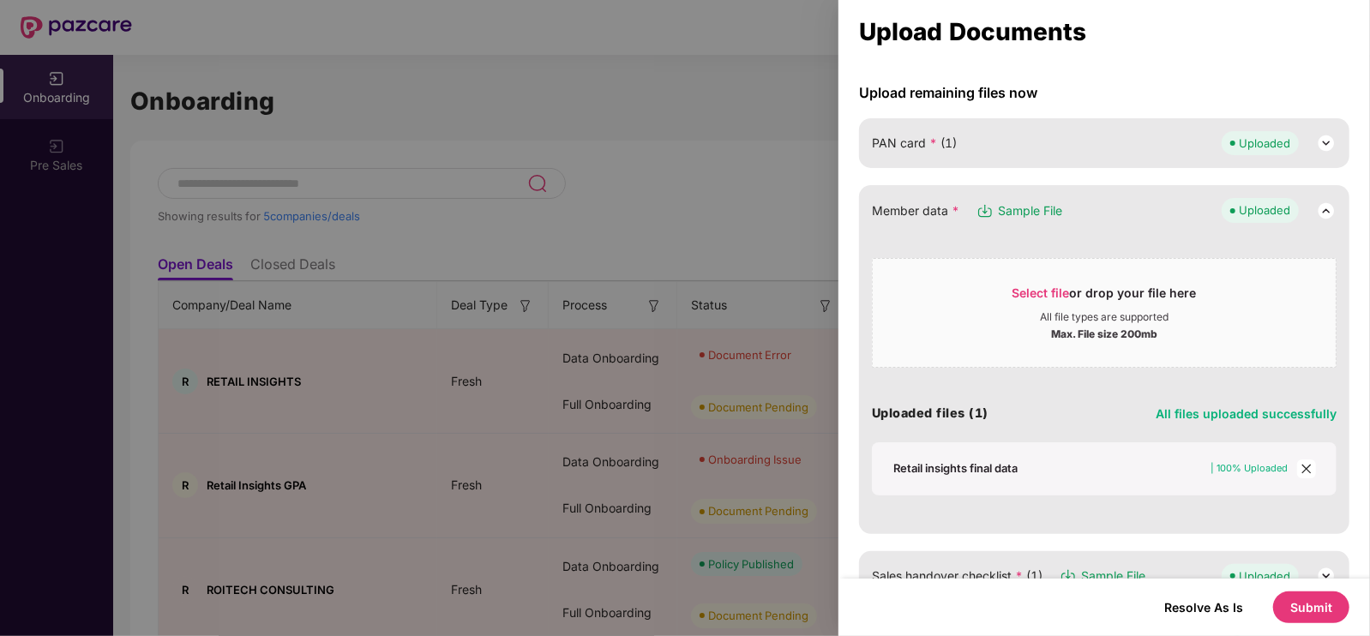
scroll to position [214, 0]
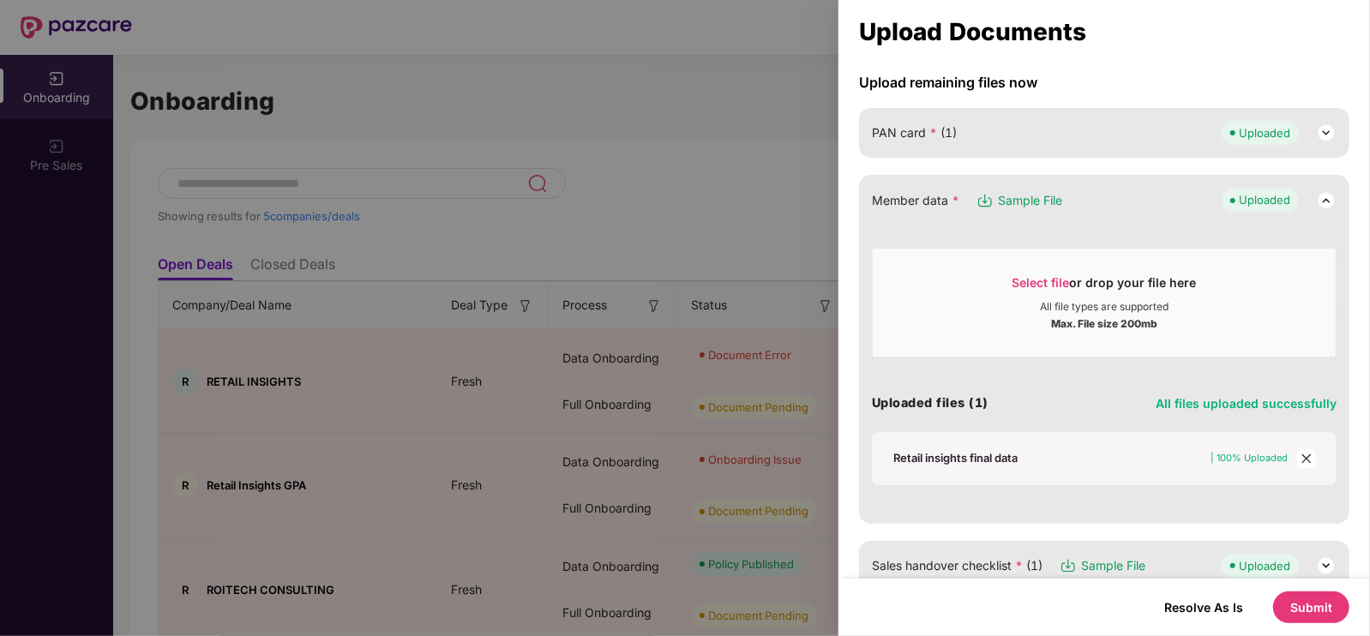
click at [1301, 453] on icon "close" at bounding box center [1307, 459] width 12 height 12
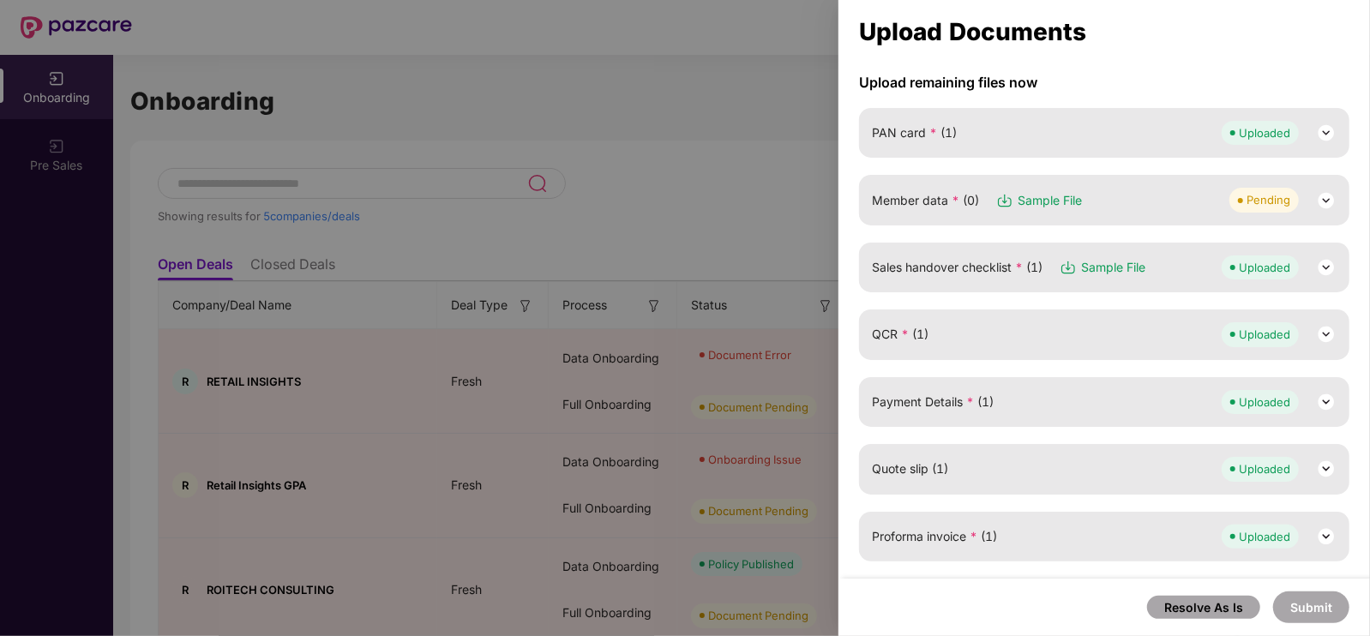
click at [1322, 203] on img at bounding box center [1326, 200] width 21 height 21
click at [792, 211] on div at bounding box center [685, 318] width 1370 height 636
click at [1324, 611] on button "Submit" at bounding box center [1312, 608] width 76 height 32
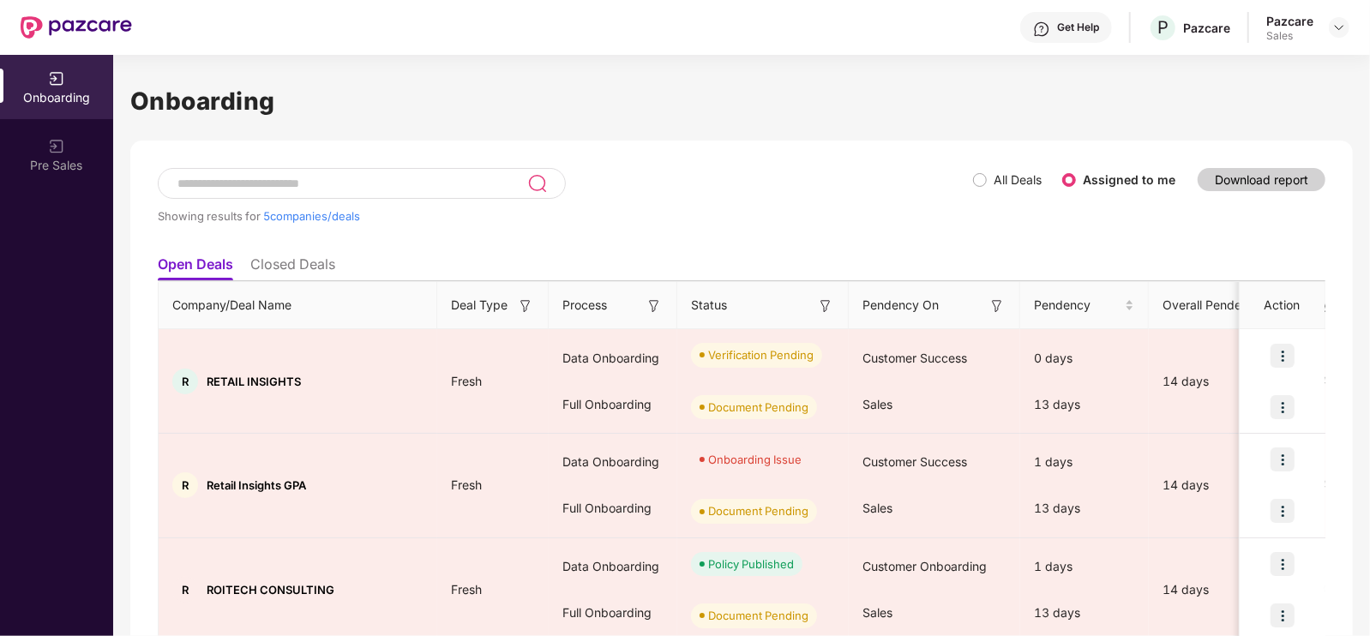
click at [791, 133] on div "Onboarding Showing results for 5 companies/deals All Deals Assigned to me Downl…" at bounding box center [741, 498] width 1223 height 833
